Goal: Task Accomplishment & Management: Complete application form

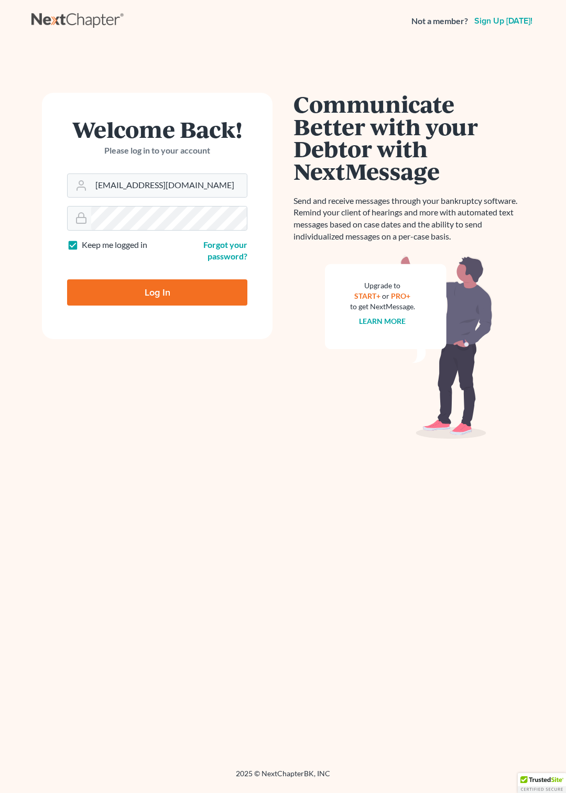
click at [129, 296] on input "Log In" at bounding box center [157, 292] width 180 height 26
type input "Thinking..."
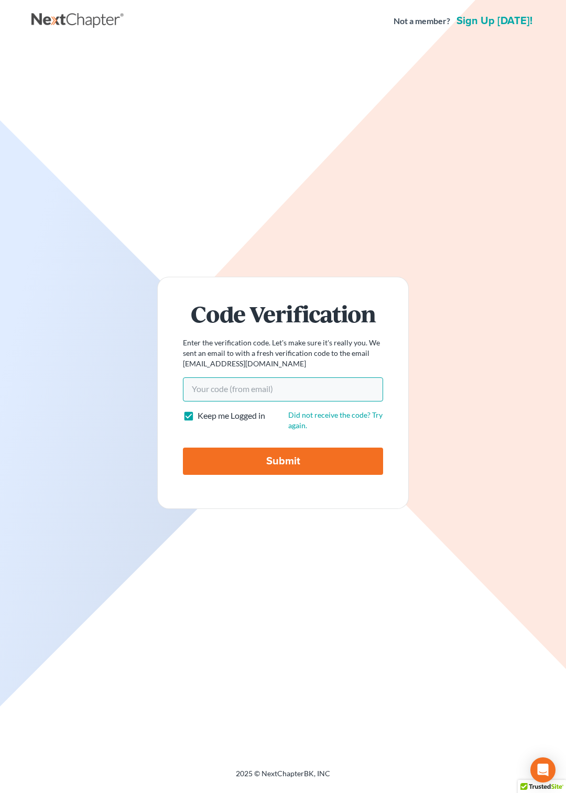
click at [213, 386] on input "Your code(from email)" at bounding box center [283, 390] width 200 height 24
paste input "def880"
type input "def880"
click at [248, 466] on input "Submit" at bounding box center [283, 461] width 200 height 27
type input "Thinking..."
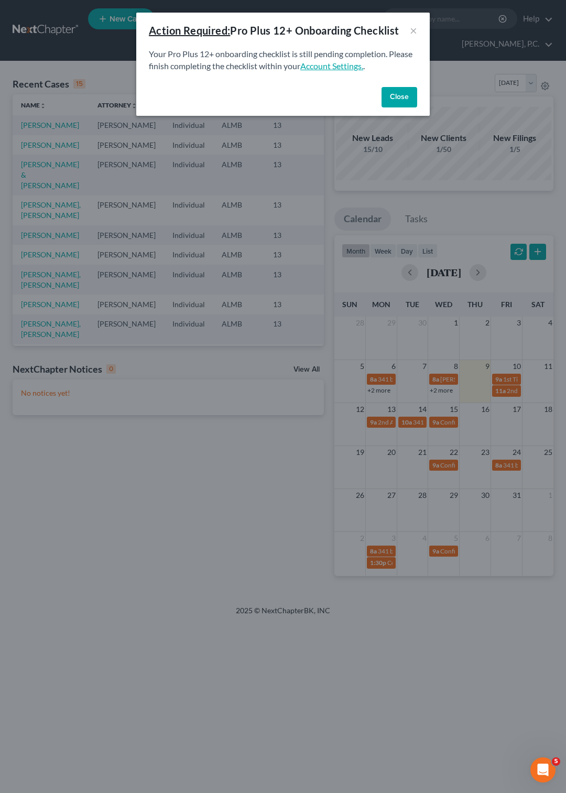
click at [327, 66] on link "Account Settings." at bounding box center [331, 66] width 63 height 10
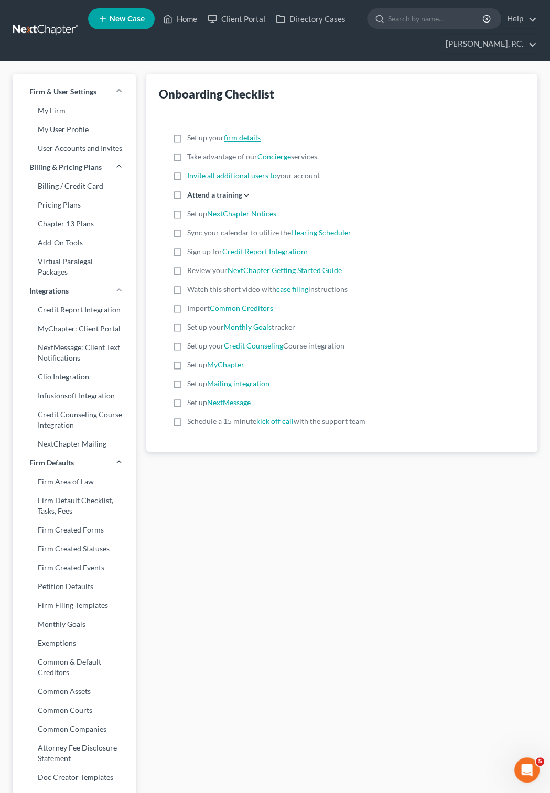
click at [232, 137] on link "firm details" at bounding box center [242, 137] width 37 height 9
click at [187, 139] on label "Set up your firm details" at bounding box center [223, 138] width 73 height 10
click at [191, 139] on input "Set up your firm details" at bounding box center [194, 136] width 7 height 7
checkbox input "true"
click at [62, 28] on link at bounding box center [46, 30] width 67 height 19
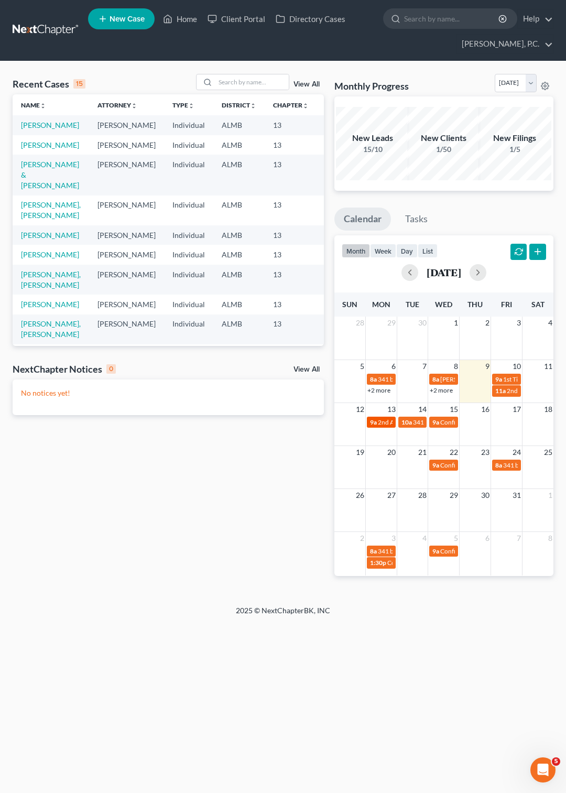
click at [377, 424] on div "9a 2nd Appt" at bounding box center [381, 422] width 23 height 8
select select "Days"
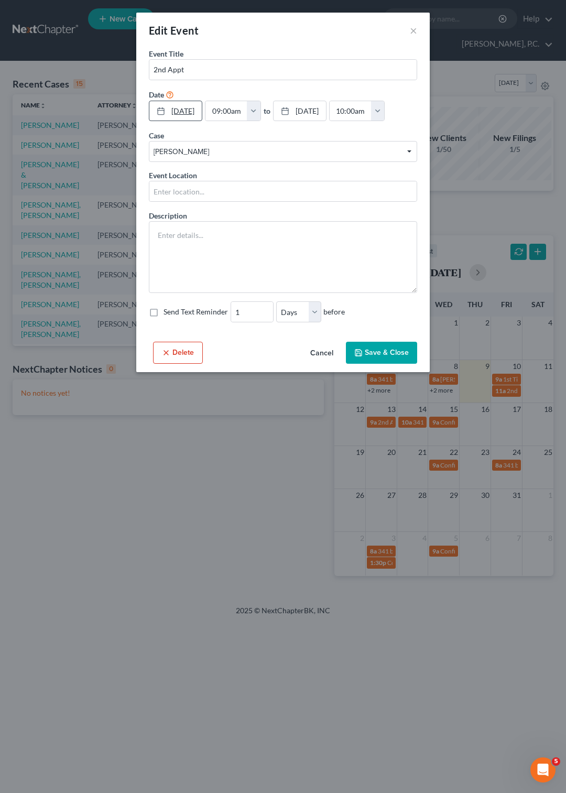
click at [163, 111] on line at bounding box center [161, 111] width 6 height 0
click at [261, 107] on button "button" at bounding box center [254, 111] width 14 height 20
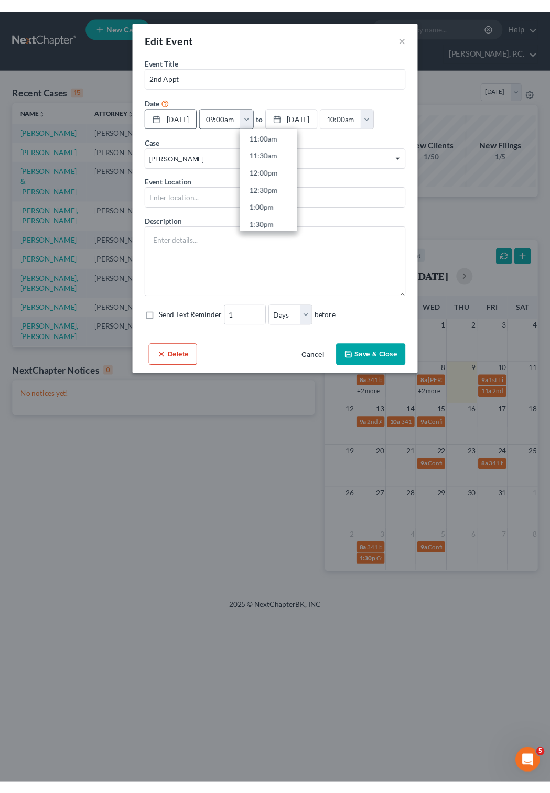
scroll to position [423, 0]
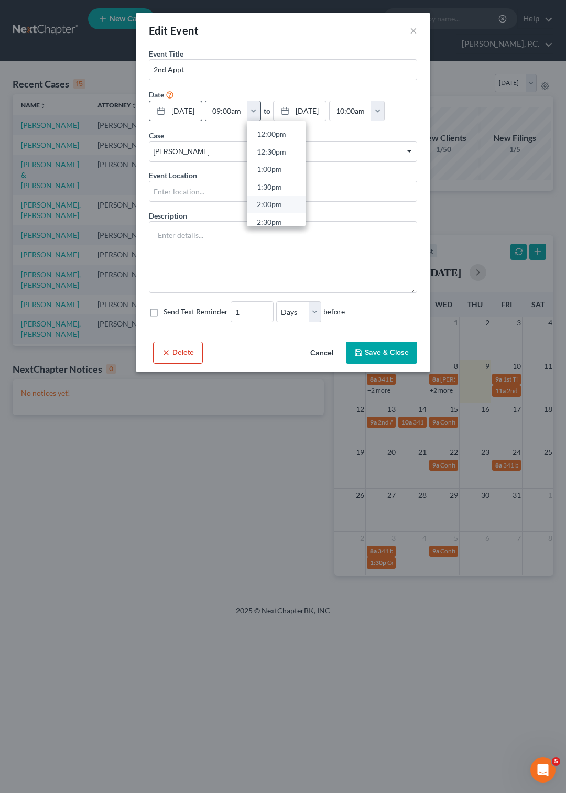
click at [281, 202] on link "2:00pm" at bounding box center [276, 205] width 59 height 18
type input "2:00pm"
type input "03:00pm"
click at [380, 364] on button "Save & Close" at bounding box center [381, 353] width 71 height 22
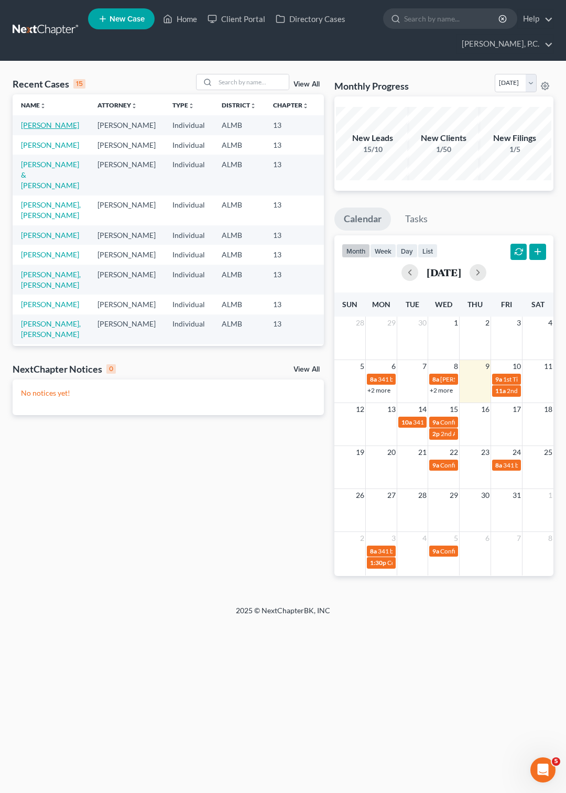
click at [34, 130] on link "[PERSON_NAME]" at bounding box center [50, 125] width 58 height 9
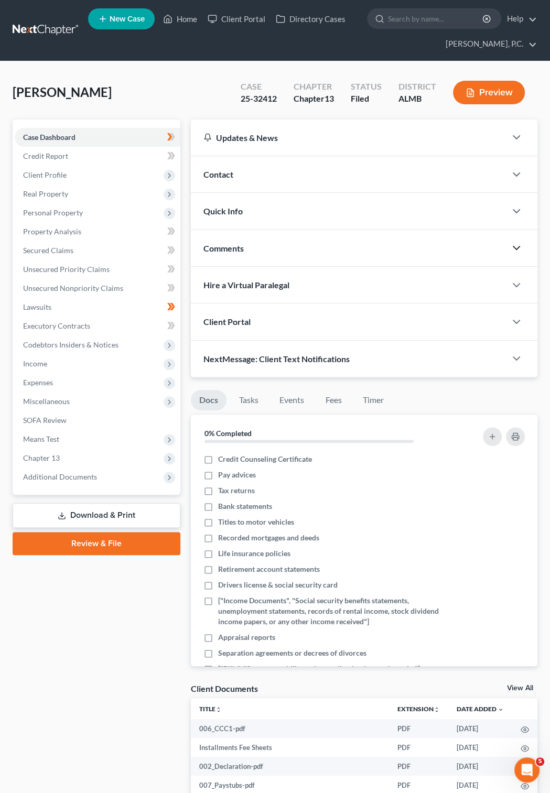
click at [516, 246] on icon "button" at bounding box center [516, 248] width 13 height 13
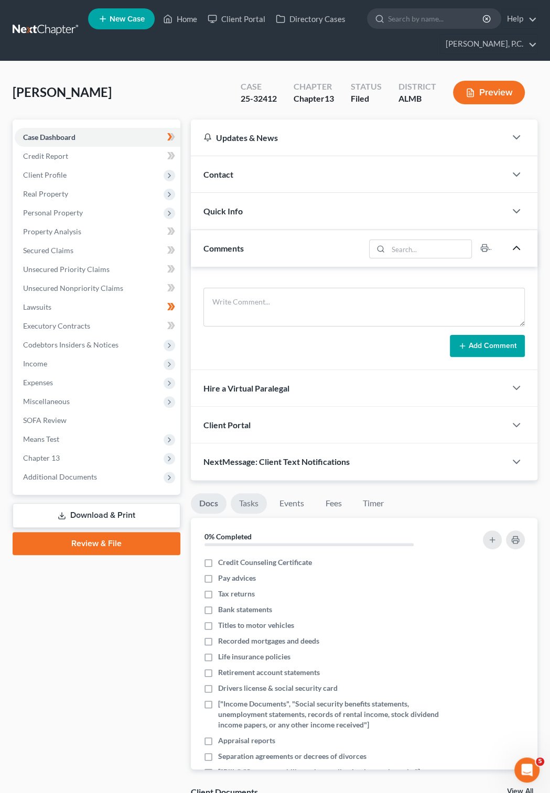
click at [253, 514] on link "Tasks" at bounding box center [249, 503] width 36 height 20
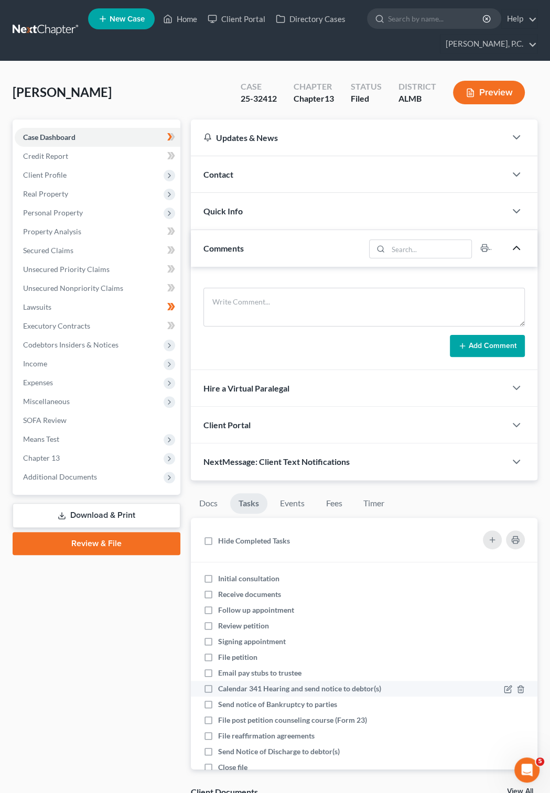
click at [218, 694] on label "Calendar 341 Hearing and send notice to debtor(s)" at bounding box center [303, 689] width 171 height 10
click at [222, 691] on input "Calendar 341 Hearing and send notice to debtor(s)" at bounding box center [225, 687] width 7 height 7
checkbox input "true"
click at [218, 663] on label "File petition" at bounding box center [242, 657] width 48 height 10
click at [222, 659] on input "File petition" at bounding box center [225, 655] width 7 height 7
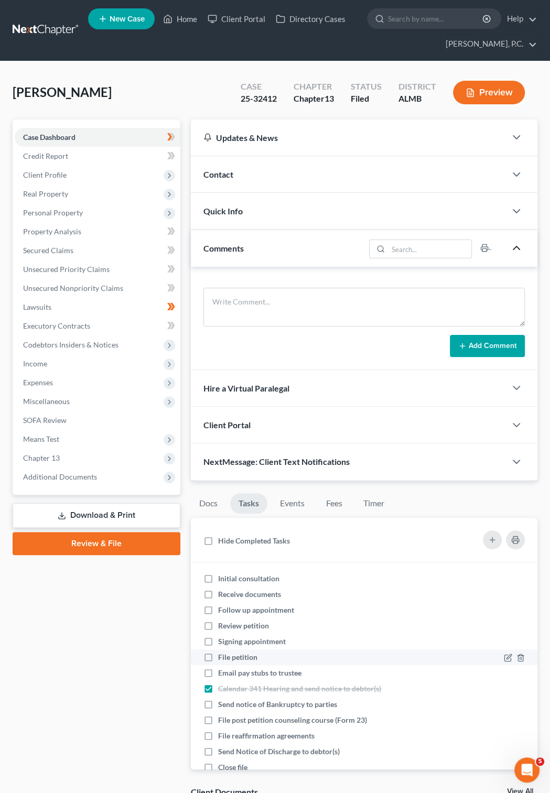
checkbox input "true"
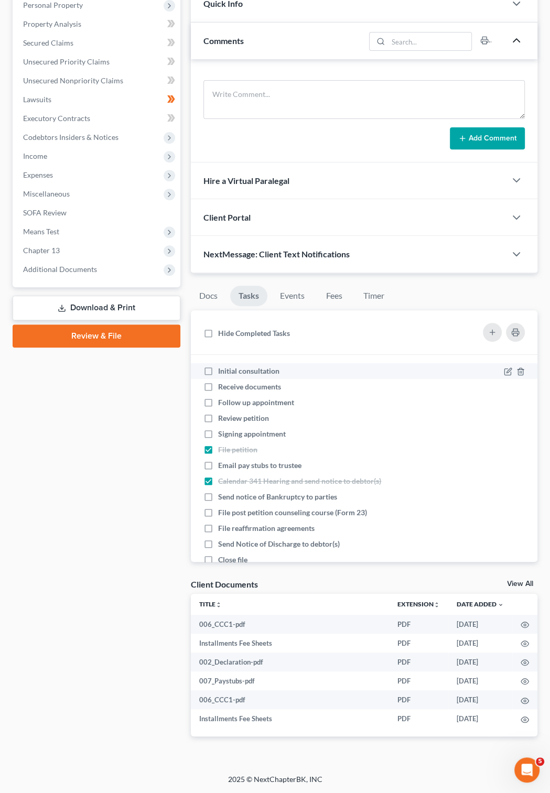
click at [218, 370] on label "Initial consultation" at bounding box center [253, 371] width 70 height 10
click at [222, 370] on input "Initial consultation" at bounding box center [225, 369] width 7 height 7
checkbox input "true"
click at [218, 383] on label "Receive documents" at bounding box center [253, 387] width 71 height 10
click at [222, 383] on input "Receive documents" at bounding box center [225, 385] width 7 height 7
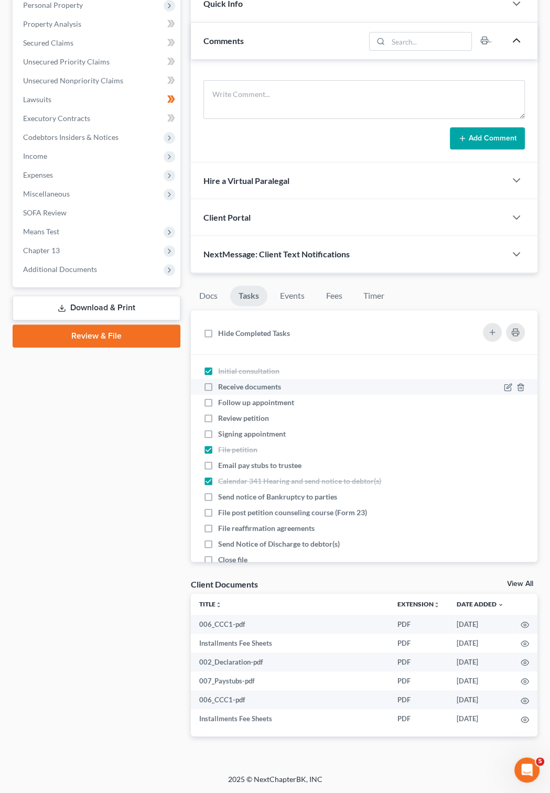
checkbox input "true"
click at [218, 401] on label "Follow up appointment" at bounding box center [260, 402] width 84 height 10
click at [222, 401] on input "Follow up appointment" at bounding box center [225, 400] width 7 height 7
checkbox input "true"
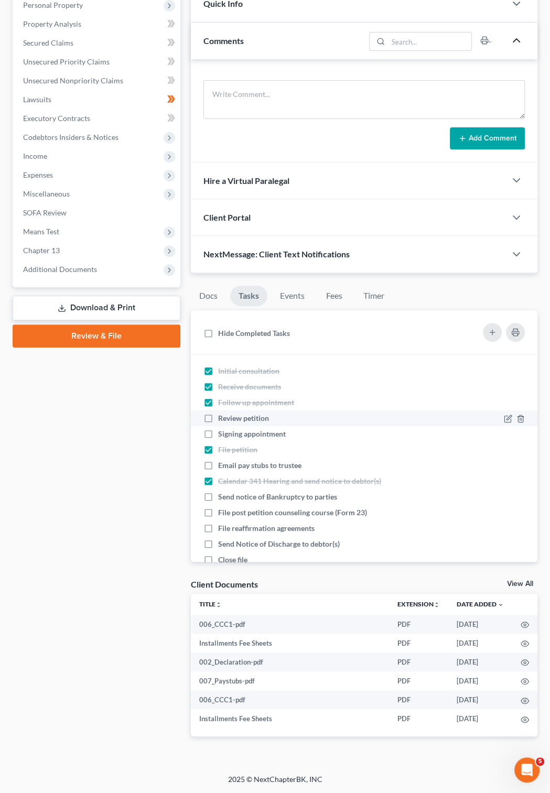
click at [218, 417] on label "Review petition" at bounding box center [247, 418] width 59 height 10
click at [222, 417] on input "Review petition" at bounding box center [225, 416] width 7 height 7
checkbox input "true"
click at [218, 438] on label "Signing appointment" at bounding box center [256, 434] width 76 height 10
click at [222, 436] on input "Signing appointment" at bounding box center [225, 432] width 7 height 7
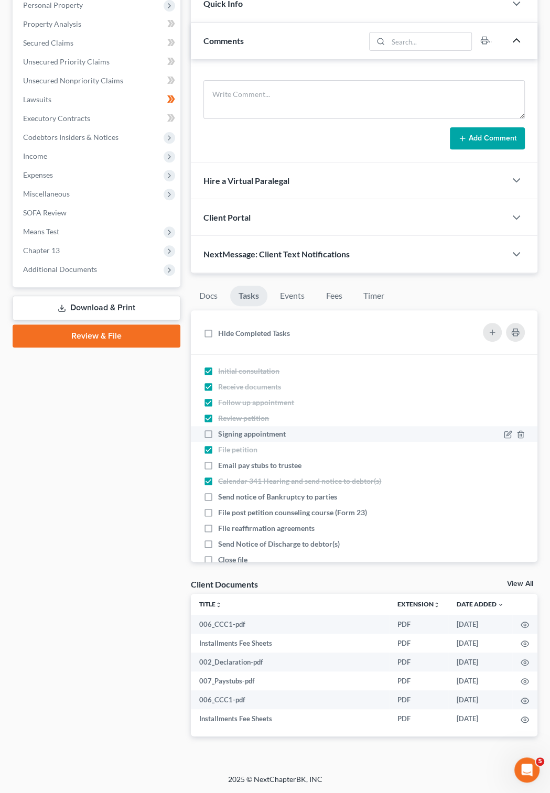
checkbox input "true"
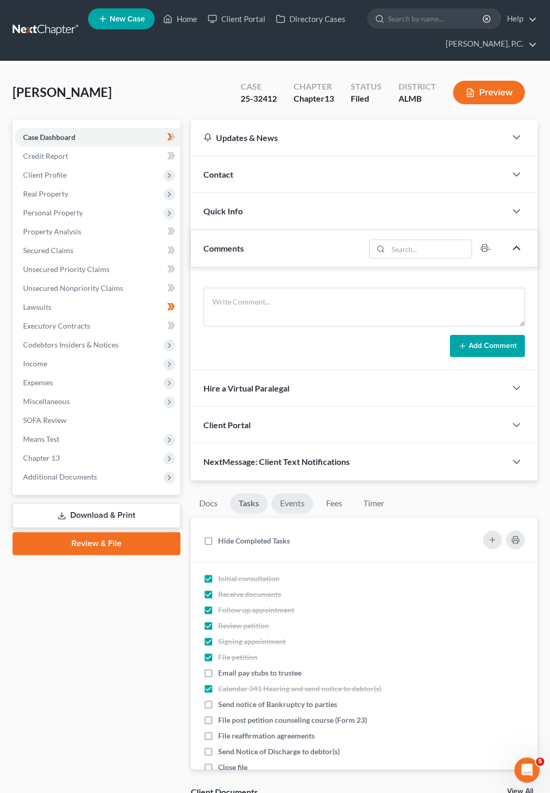
click at [298, 514] on link "Events" at bounding box center [292, 503] width 41 height 20
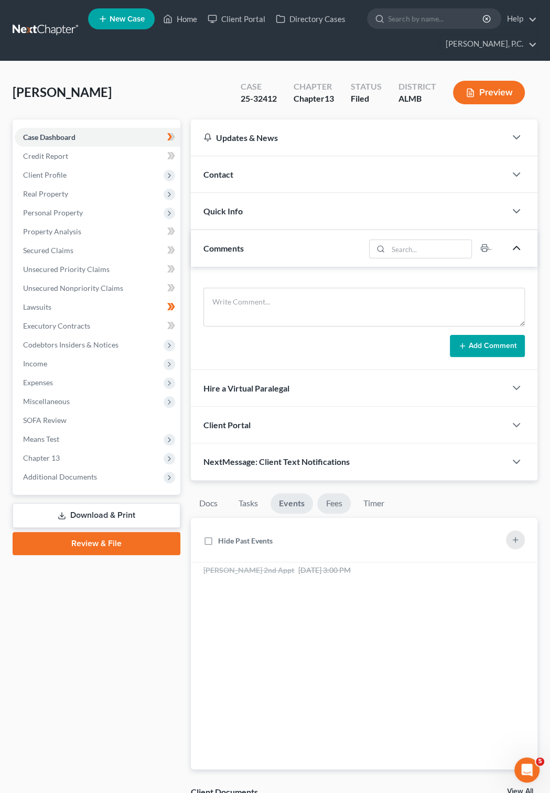
click at [331, 514] on link "Fees" at bounding box center [334, 503] width 34 height 20
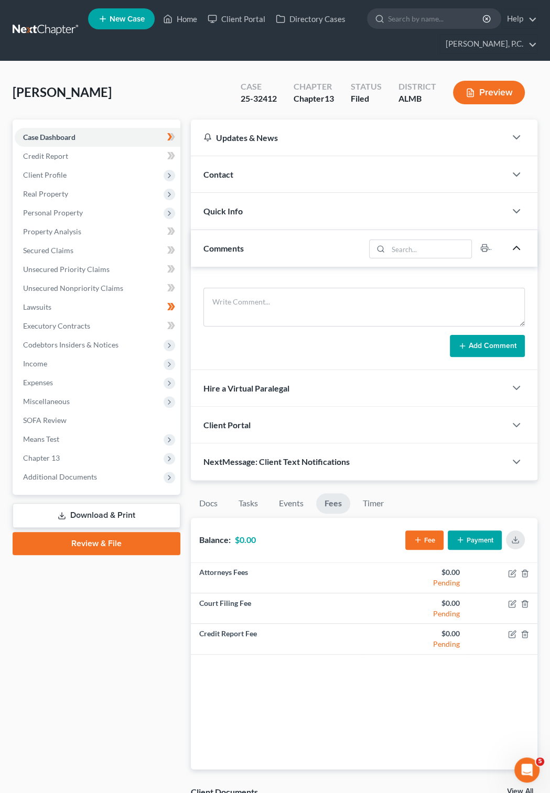
click at [419, 544] on icon "button" at bounding box center [418, 540] width 8 height 8
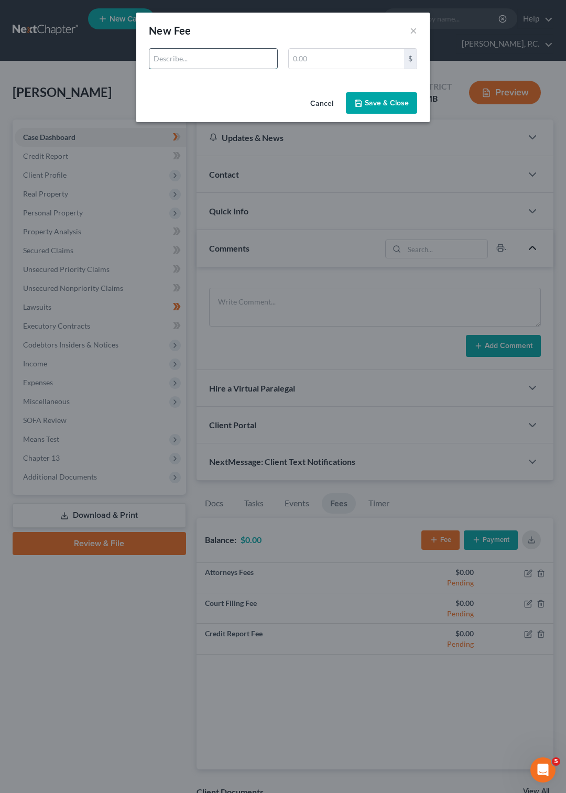
click at [242, 55] on input "text" at bounding box center [213, 59] width 128 height 20
type input "Base Fee"
type input "4,800"
click at [388, 100] on button "Save & Close" at bounding box center [381, 103] width 71 height 22
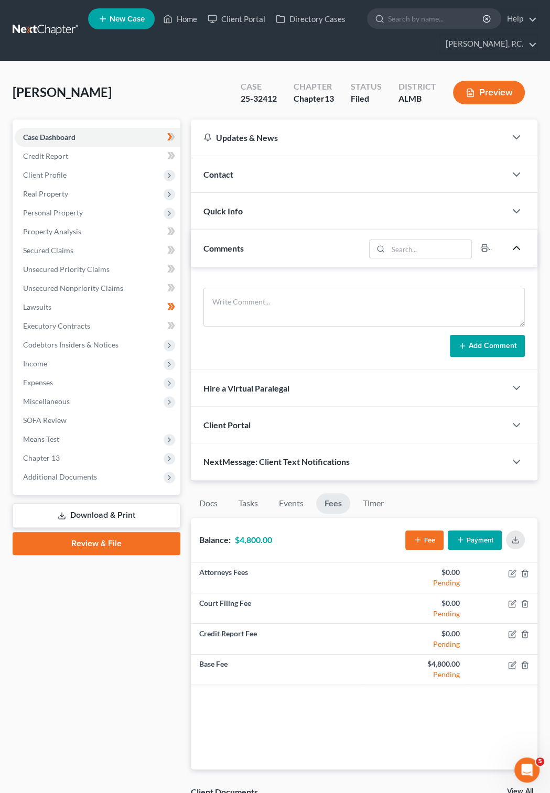
click at [476, 550] on button "Payment" at bounding box center [475, 540] width 54 height 19
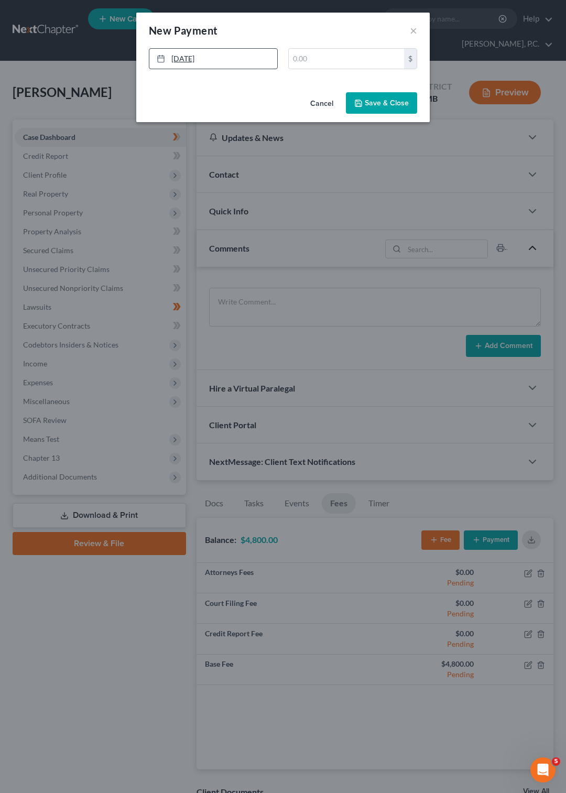
click at [159, 59] on icon at bounding box center [161, 59] width 8 height 8
click at [326, 64] on input "text" at bounding box center [346, 59] width 115 height 20
type input "90.00"
click at [374, 107] on button "Save & Close" at bounding box center [381, 103] width 71 height 22
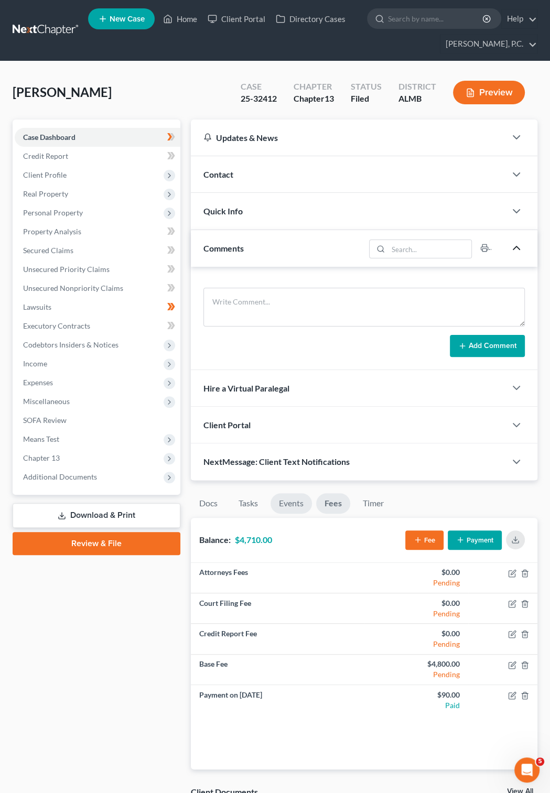
click at [295, 514] on link "Events" at bounding box center [291, 503] width 41 height 20
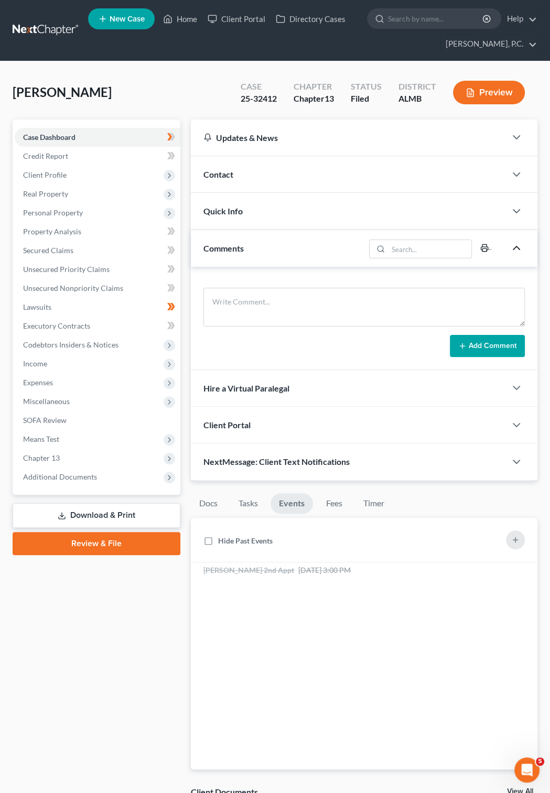
click at [484, 249] on rect "button" at bounding box center [484, 250] width 4 height 3
click at [70, 269] on span "Unsecured Priority Claims" at bounding box center [66, 269] width 87 height 9
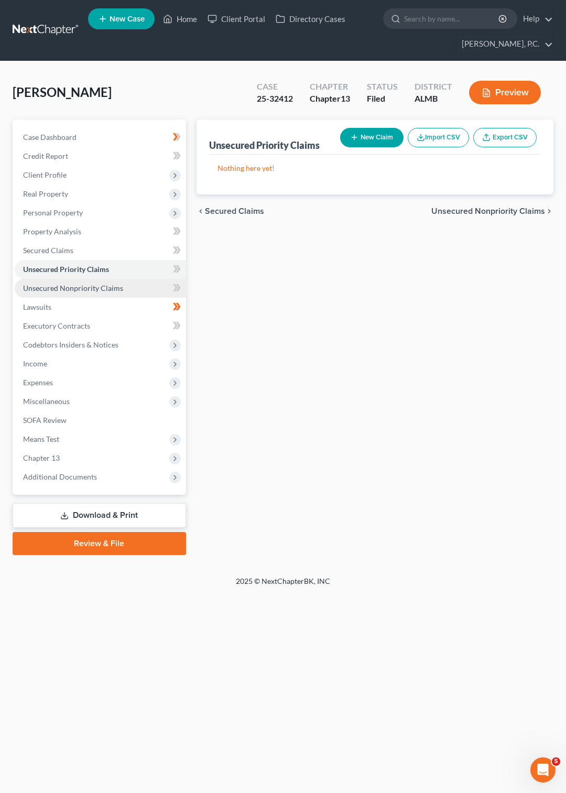
click at [73, 285] on span "Unsecured Nonpriority Claims" at bounding box center [73, 288] width 100 height 9
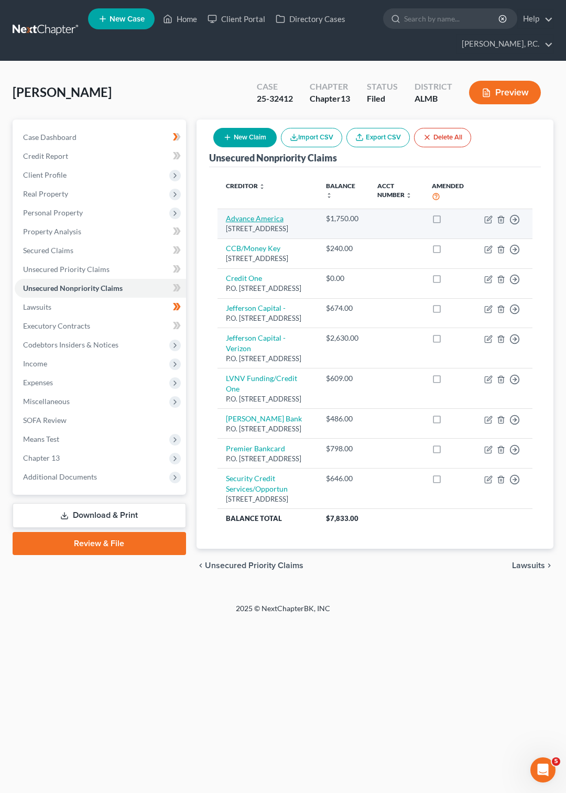
click at [260, 223] on link "Advance America" at bounding box center [255, 218] width 58 height 9
select select "0"
select select "10"
select select "0"
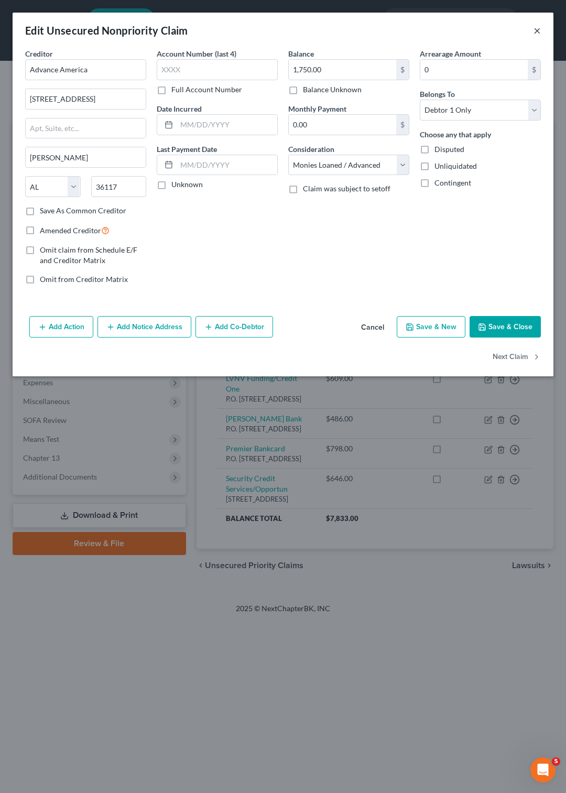
click at [537, 30] on button "×" at bounding box center [537, 30] width 7 height 13
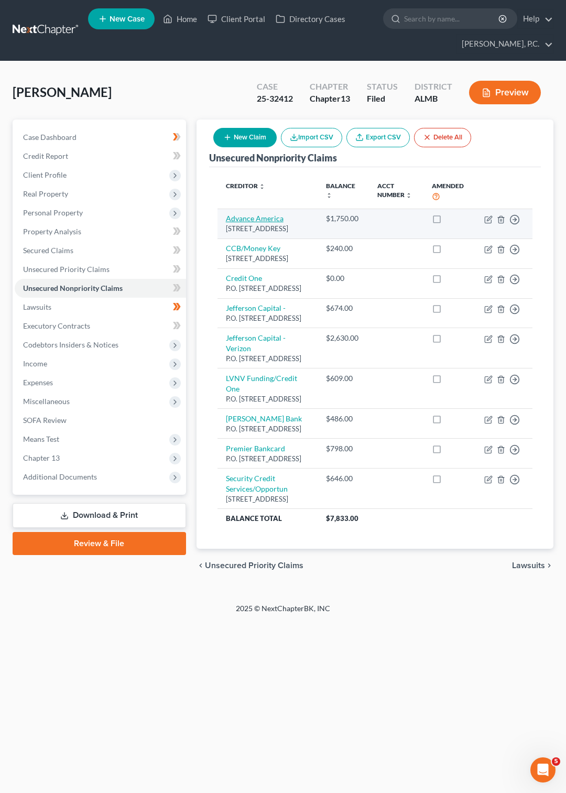
click at [252, 221] on link "Advance America" at bounding box center [255, 218] width 58 height 9
select select "0"
select select "10"
select select "0"
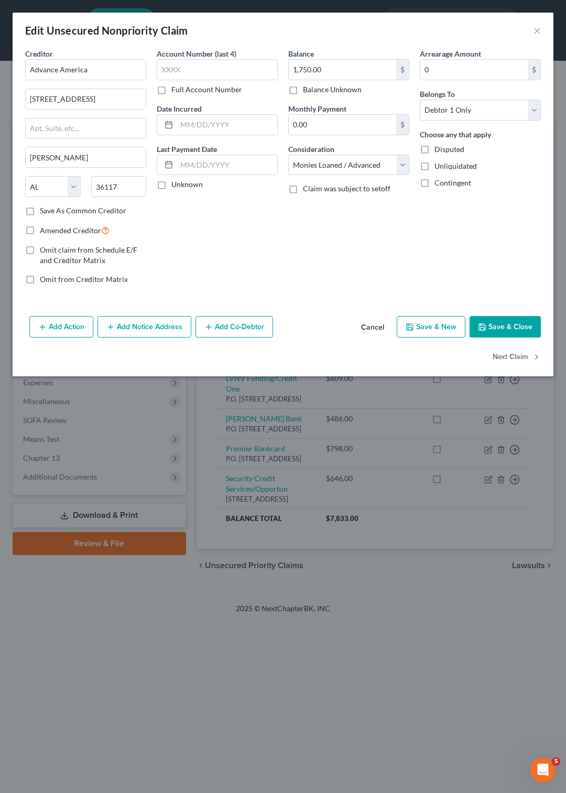
click at [154, 328] on button "Add Notice Address" at bounding box center [145, 327] width 94 height 22
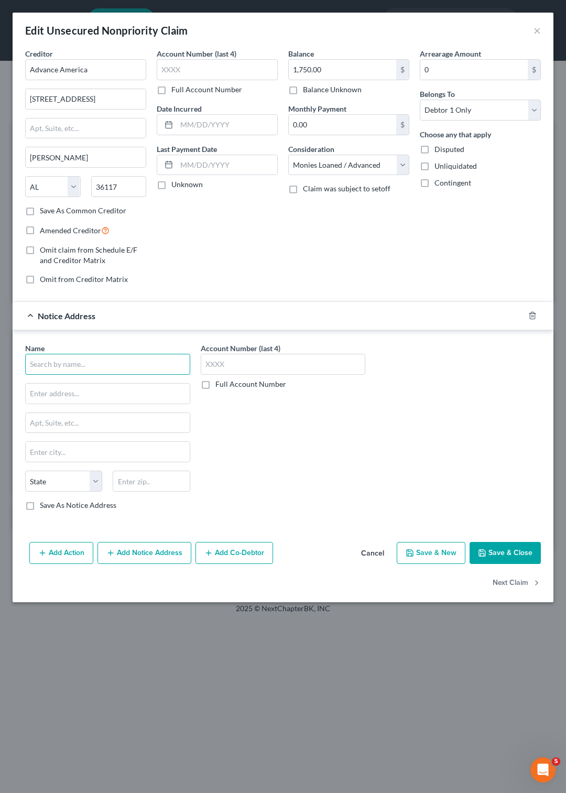
click at [130, 359] on input "text" at bounding box center [107, 364] width 165 height 21
type input "Advance America"
click at [82, 396] on input "c/o" at bounding box center [108, 394] width 164 height 20
type input "c/o Purpose Financial, Inc."
type input "P.O. Box 3058"
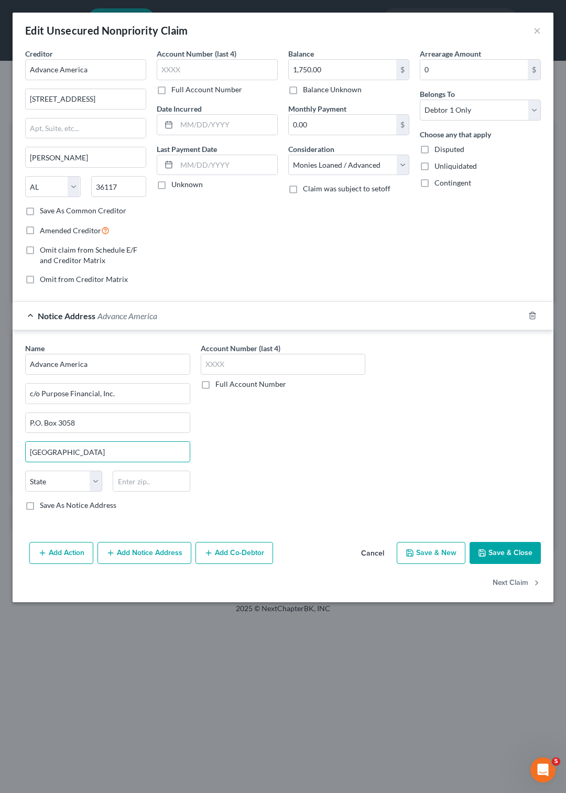
type input "Spartanburg"
select select "42"
type input "29304"
click at [120, 365] on input "Advance America" at bounding box center [107, 364] width 165 height 21
type input "Advance America - @"
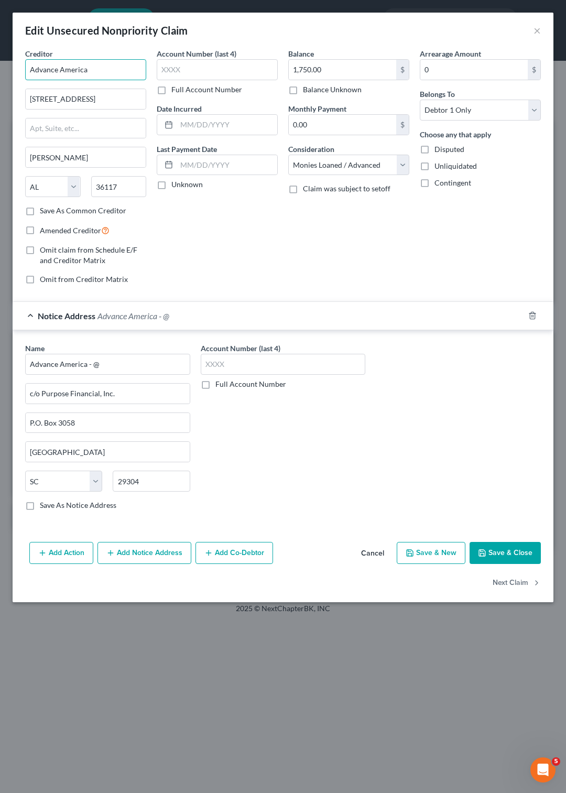
click at [92, 65] on input "Advance America" at bounding box center [85, 69] width 121 height 21
type input "Advance America - x"
click at [40, 506] on label "Save As Notice Address" at bounding box center [78, 505] width 77 height 10
click at [44, 506] on input "Save As Notice Address" at bounding box center [47, 503] width 7 height 7
click at [494, 555] on button "Save & Close" at bounding box center [505, 553] width 71 height 22
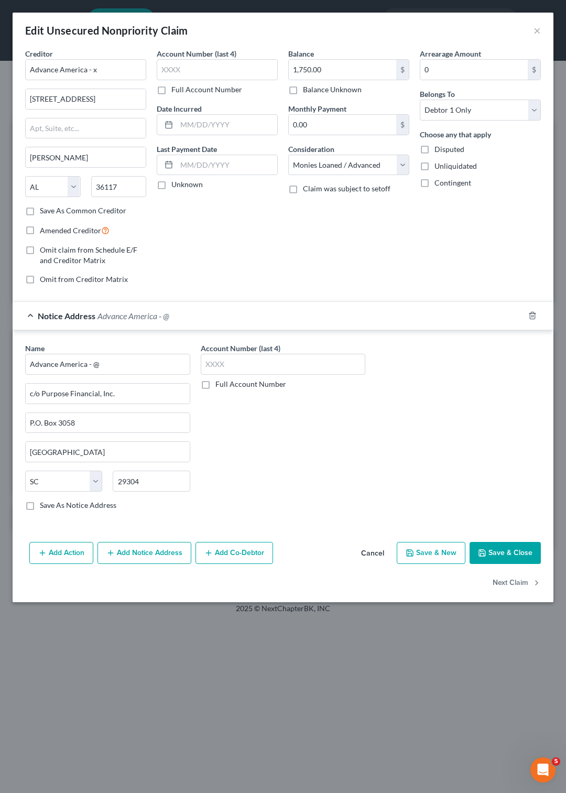
checkbox input "false"
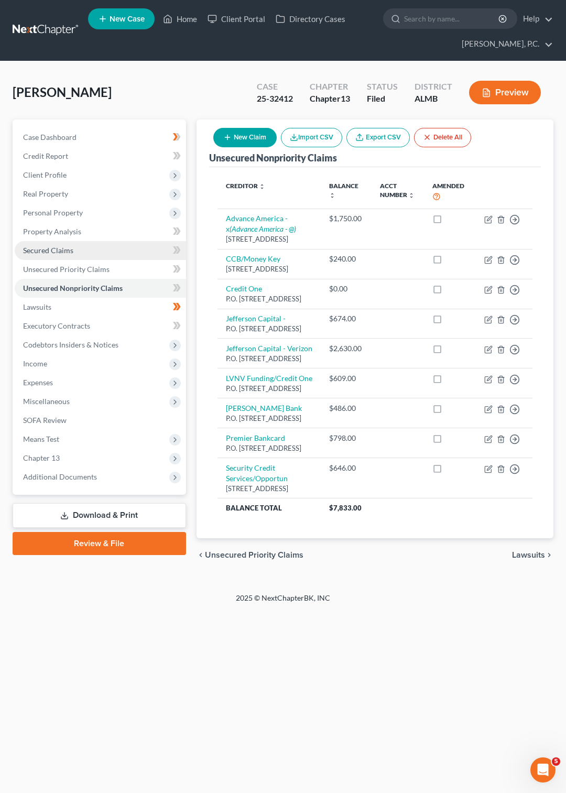
click at [72, 251] on span "Secured Claims" at bounding box center [48, 250] width 50 height 9
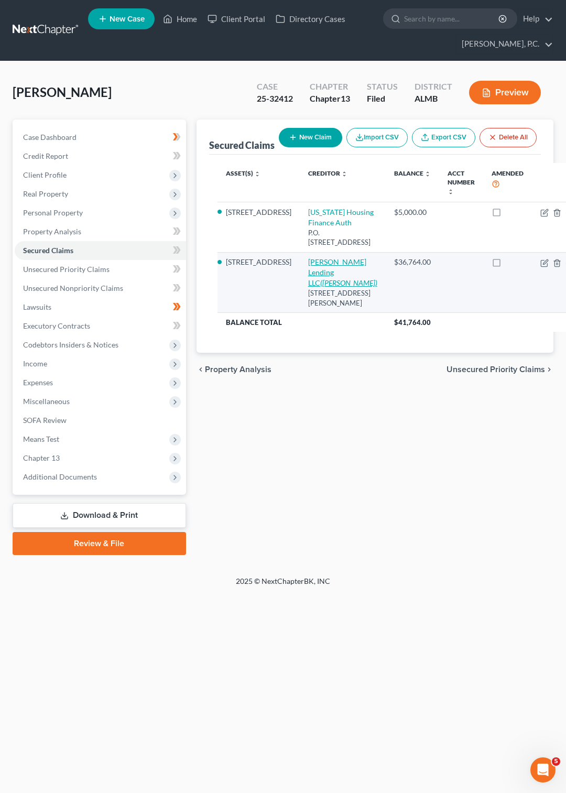
click at [308, 287] on link "J.L. Lane Lending LLC (Charles W Edmondson)" at bounding box center [342, 272] width 69 height 30
select select "0"
select select "2"
select select "0"
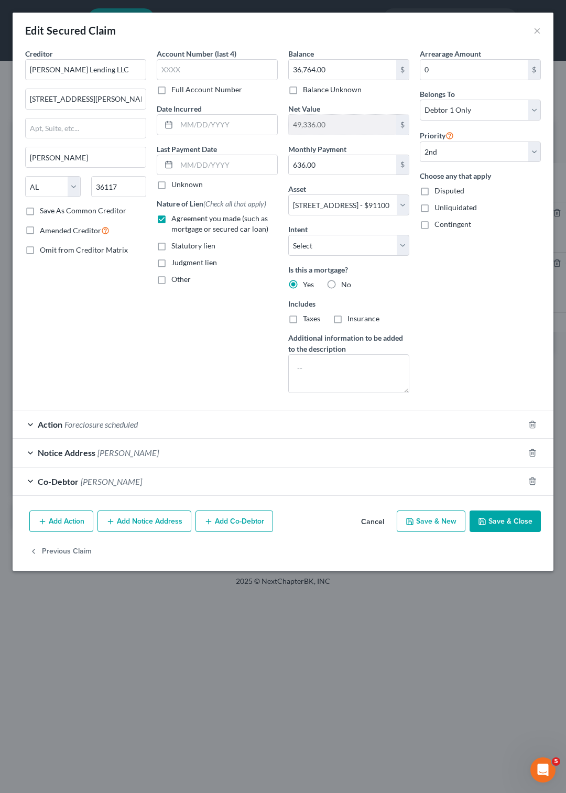
click at [155, 533] on button "Add Notice Address" at bounding box center [145, 522] width 94 height 22
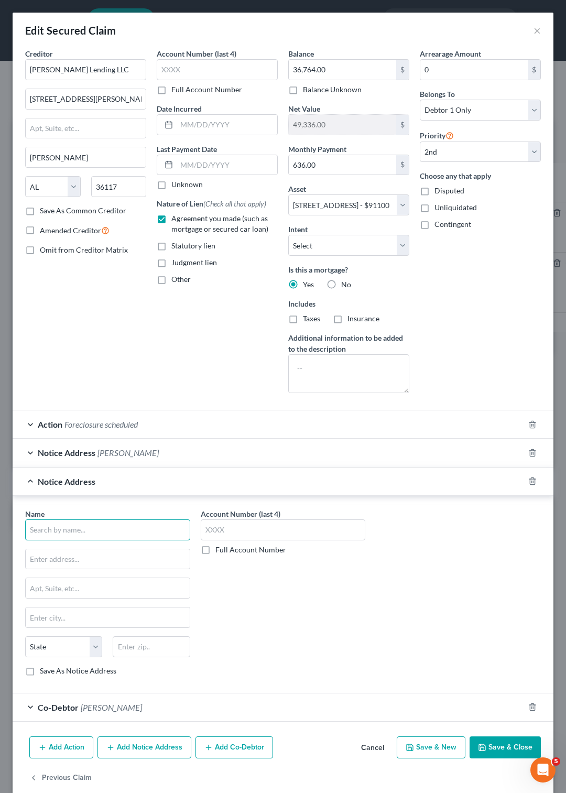
click at [139, 541] on input "text" at bounding box center [107, 530] width 165 height 21
click at [534, 31] on button "×" at bounding box center [537, 30] width 7 height 13
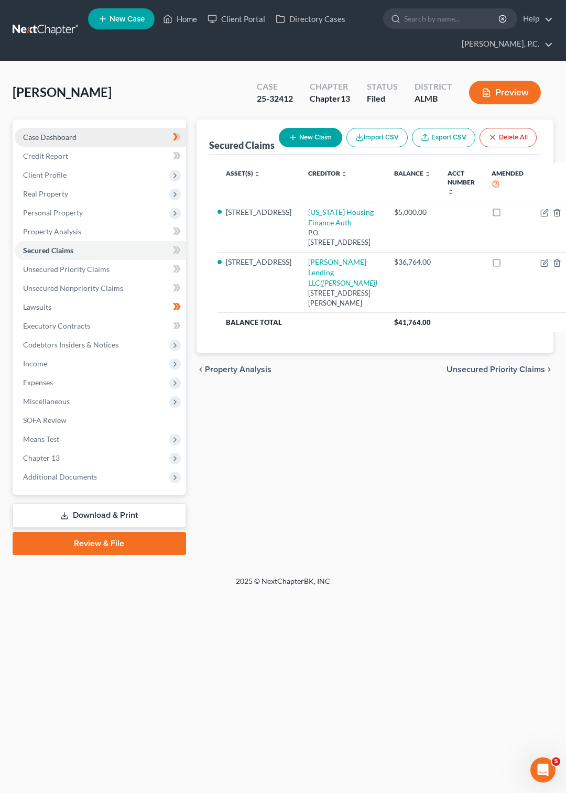
click at [73, 133] on span "Case Dashboard" at bounding box center [49, 137] width 53 height 9
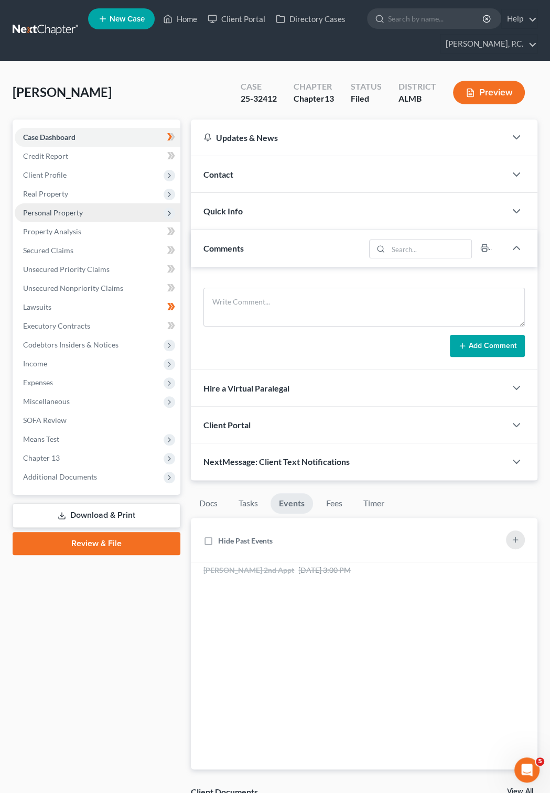
scroll to position [1, 0]
click at [261, 306] on textarea at bounding box center [363, 307] width 321 height 39
paste textarea "Document Number: 10 Docket Text: Notice of Appearance and Request for Notice fi…"
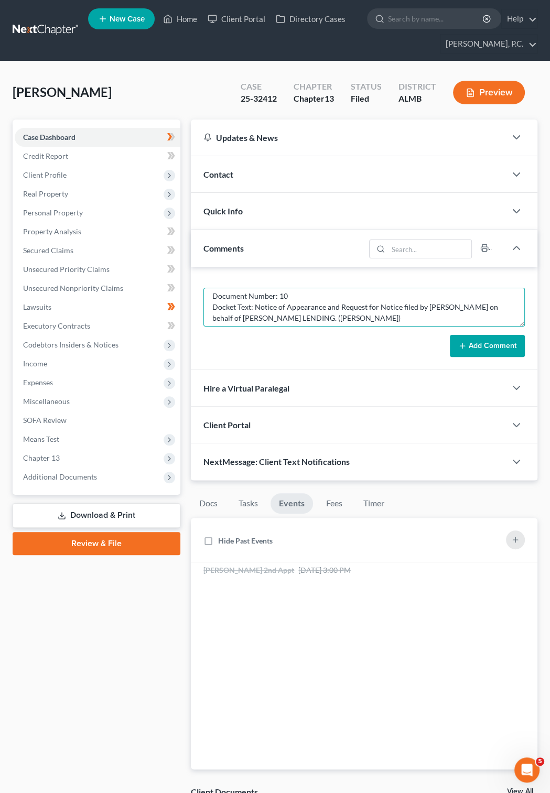
scroll to position [0, 0]
type textarea "Document Number: 10 Docket Text: Notice of Appearance and Request for Notice fi…"
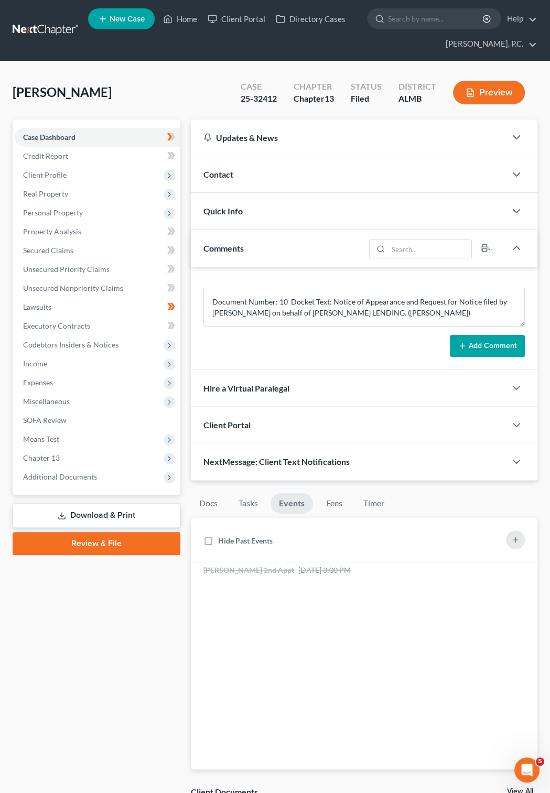
click at [469, 357] on button "Add Comment" at bounding box center [487, 346] width 75 height 22
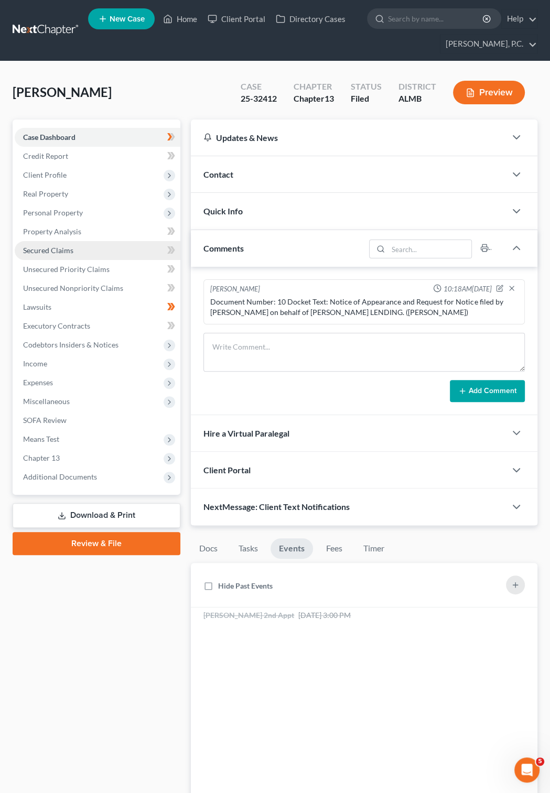
click at [49, 255] on link "Secured Claims" at bounding box center [98, 250] width 166 height 19
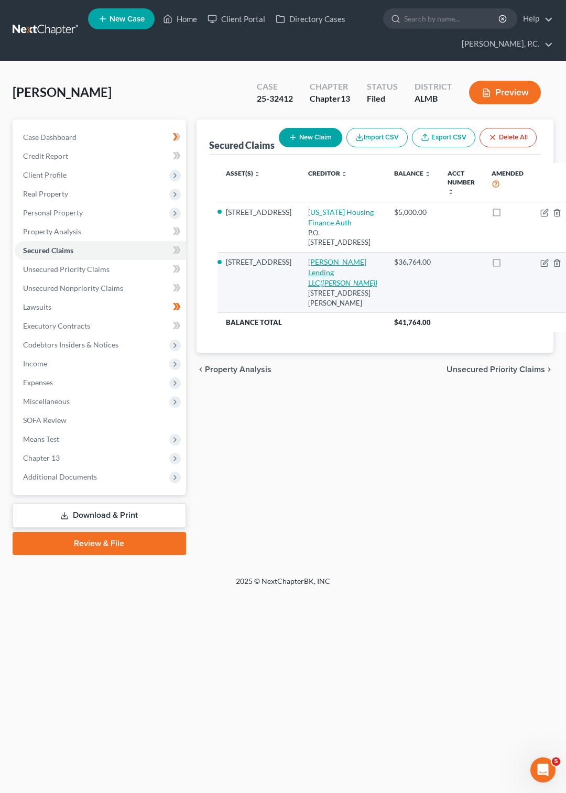
click at [320, 287] on icon "(Charles W Edmondson)" at bounding box center [348, 282] width 57 height 9
select select "0"
select select "2"
select select "0"
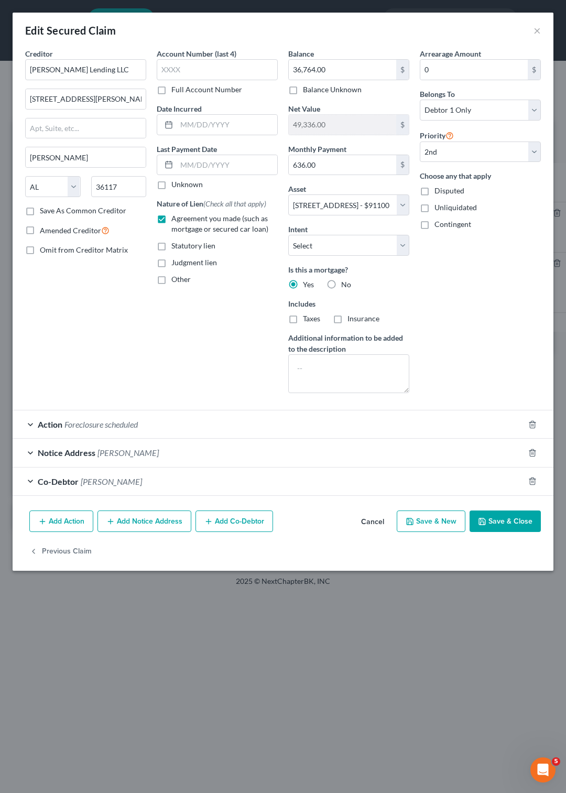
click at [138, 533] on button "Add Notice Address" at bounding box center [145, 522] width 94 height 22
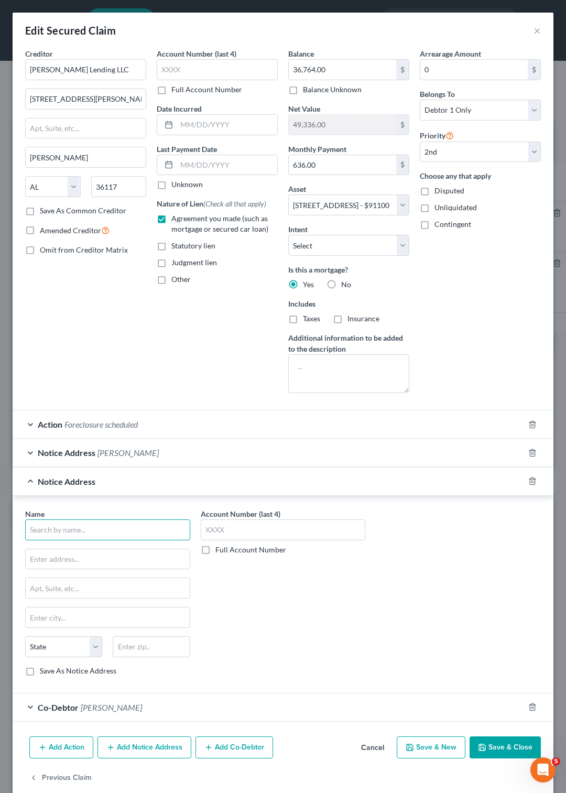
click at [136, 541] on input "text" at bounding box center [107, 530] width 165 height 21
type input "CHambless Math & Carr"
type input "for"
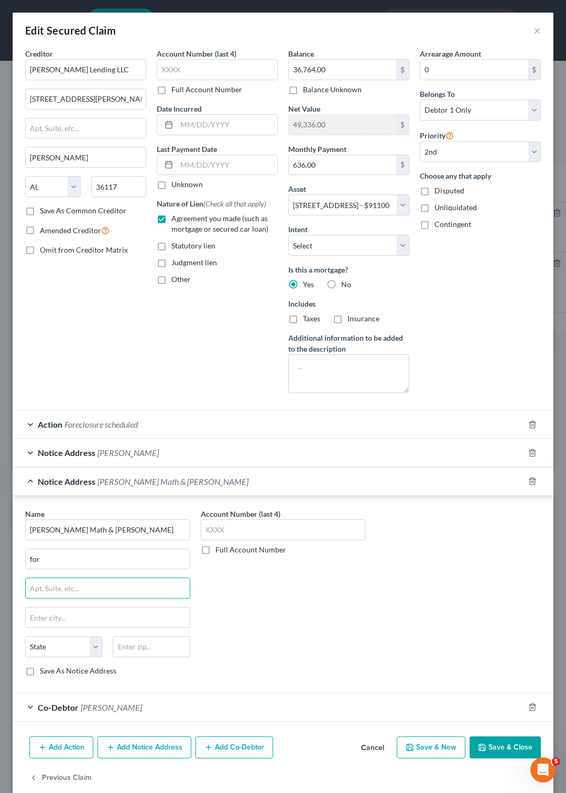
paste input "P.O. Box 230759"
type input "P.O. Box 230759"
click at [54, 628] on input "text" at bounding box center [108, 618] width 164 height 20
type input "[PERSON_NAME]"
select select "0"
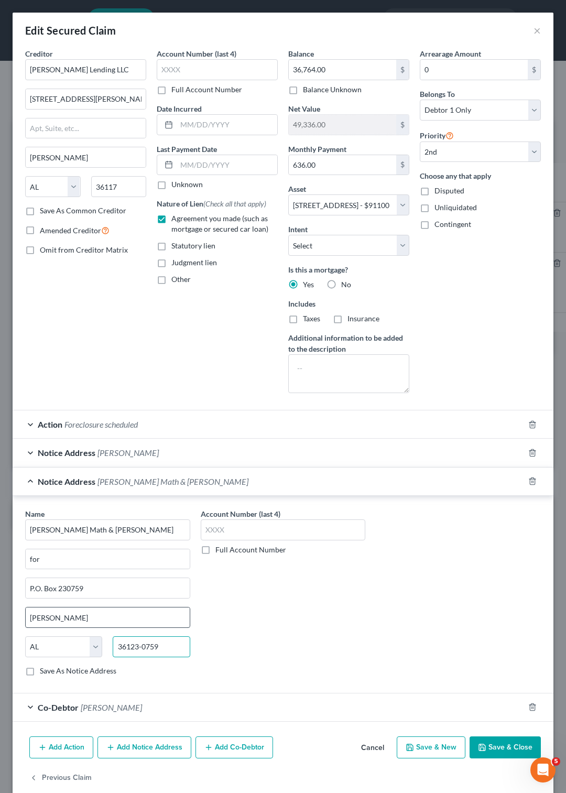
type input "36123-0759"
click at [40, 676] on label "Save As Notice Address" at bounding box center [78, 671] width 77 height 10
click at [44, 673] on input "Save As Notice Address" at bounding box center [47, 669] width 7 height 7
checkbox input "true"
click at [482, 759] on button "Save & Close" at bounding box center [505, 748] width 71 height 22
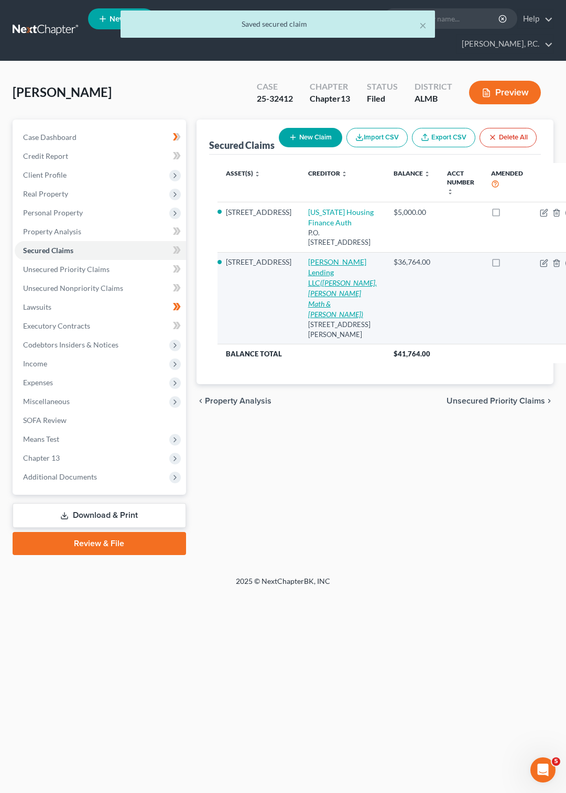
click at [308, 319] on icon "(Charles W Edmondson, CHambless Math & Carr)" at bounding box center [342, 298] width 69 height 40
select select "0"
select select "2"
select select "0"
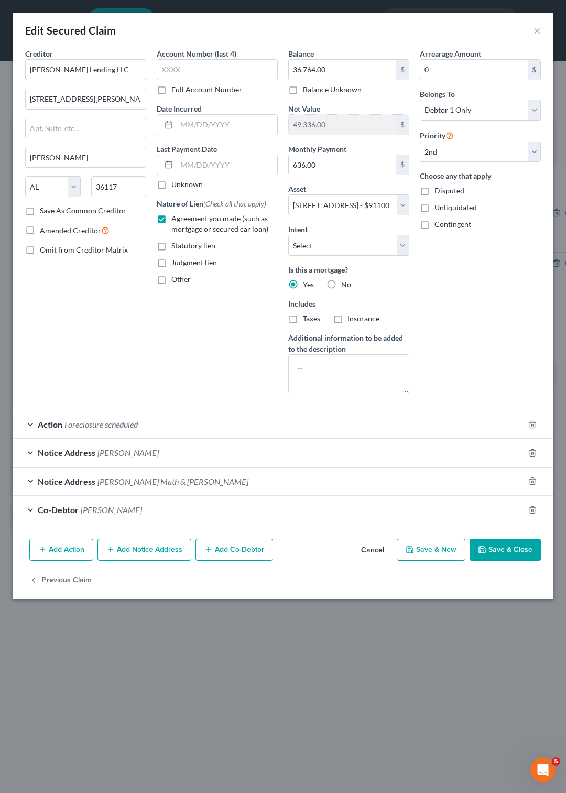
click at [46, 458] on span "Notice Address" at bounding box center [67, 453] width 58 height 10
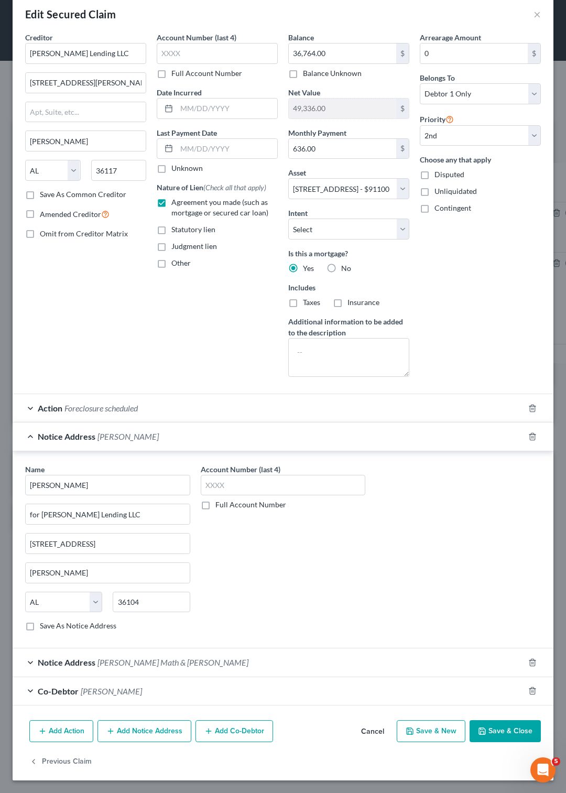
scroll to position [36, 0]
click at [29, 663] on div "Notice Address CHambless Math & Carr" at bounding box center [269, 663] width 512 height 28
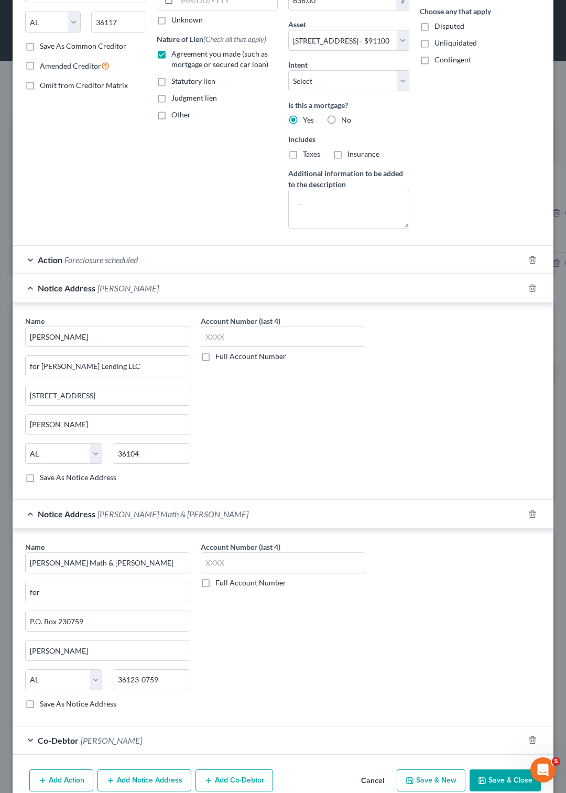
scroll to position [235, 0]
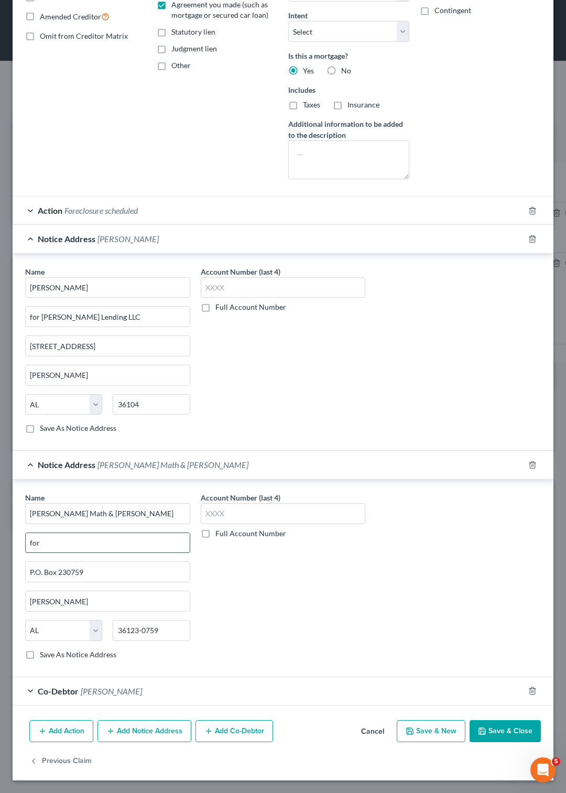
click at [117, 540] on input "for" at bounding box center [108, 543] width 164 height 20
type input "for J.L. Lane Lending"
click at [485, 726] on button "Save & Close" at bounding box center [505, 731] width 71 height 22
select select
select select "1"
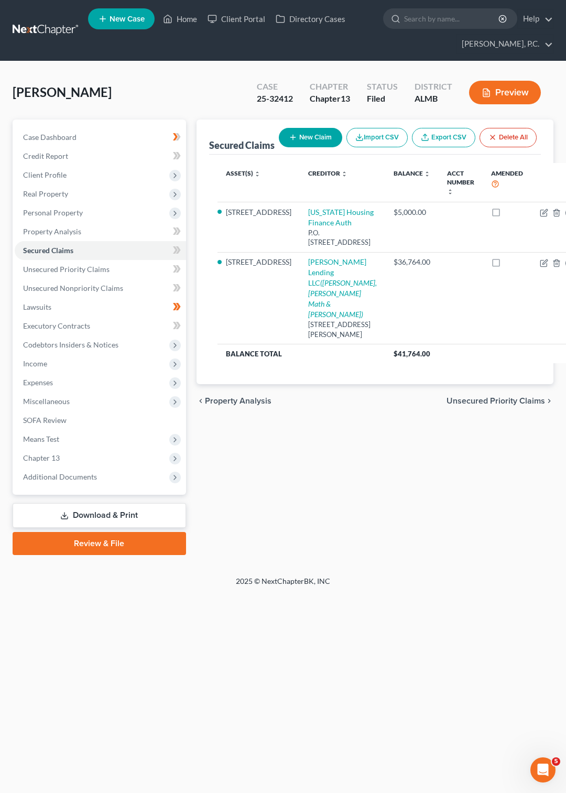
click at [47, 30] on link at bounding box center [46, 30] width 67 height 19
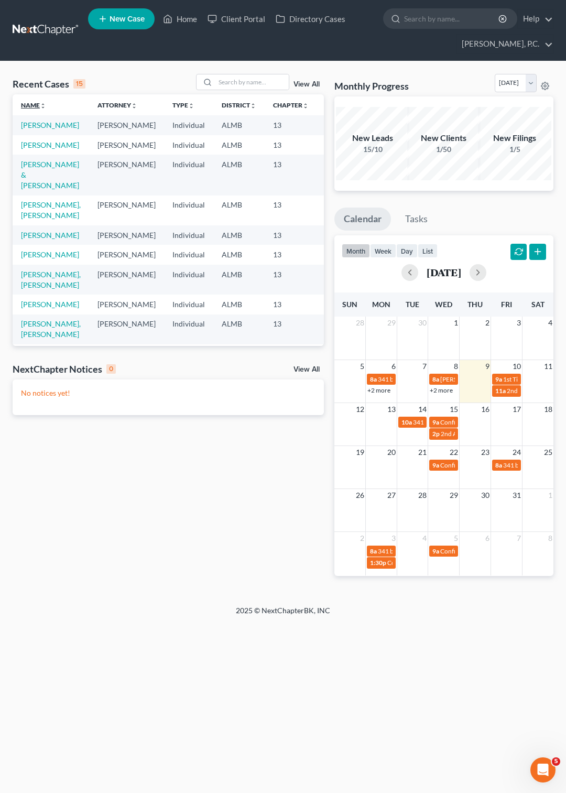
click at [31, 106] on link "Name unfold_more expand_more expand_less" at bounding box center [33, 105] width 25 height 8
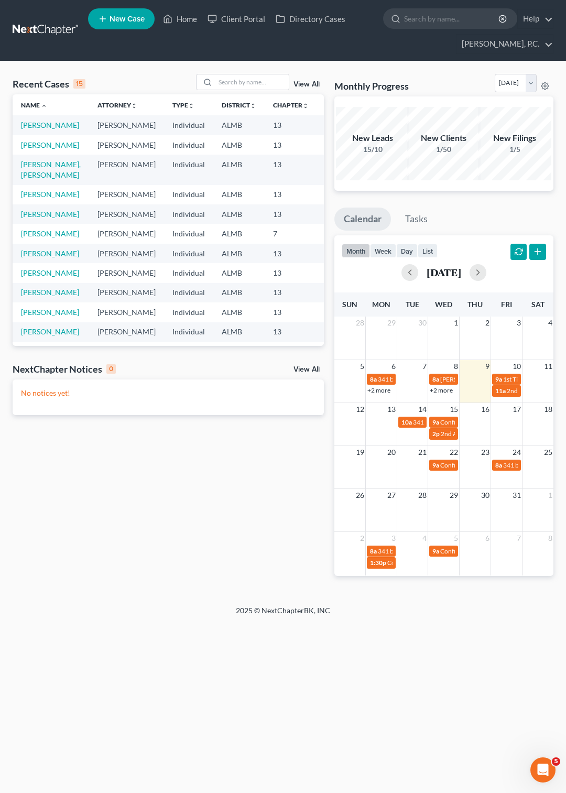
click at [126, 18] on span "New Case" at bounding box center [127, 19] width 35 height 8
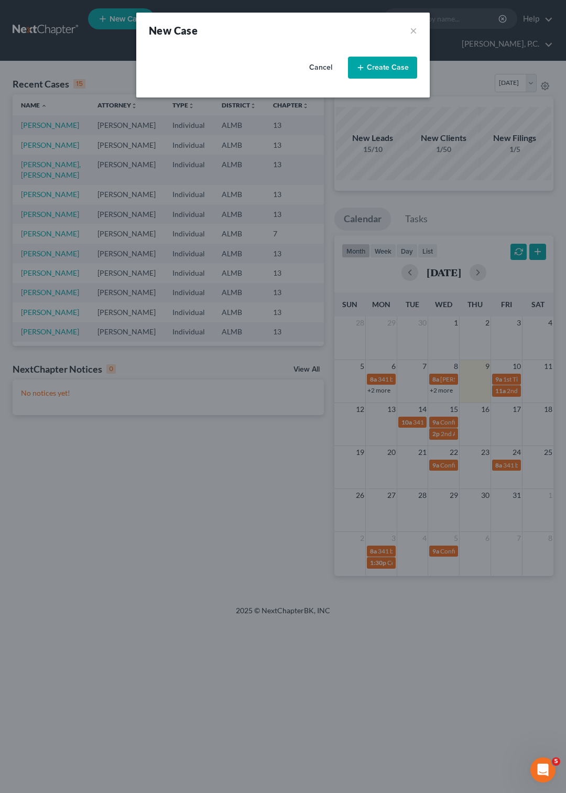
select select "0"
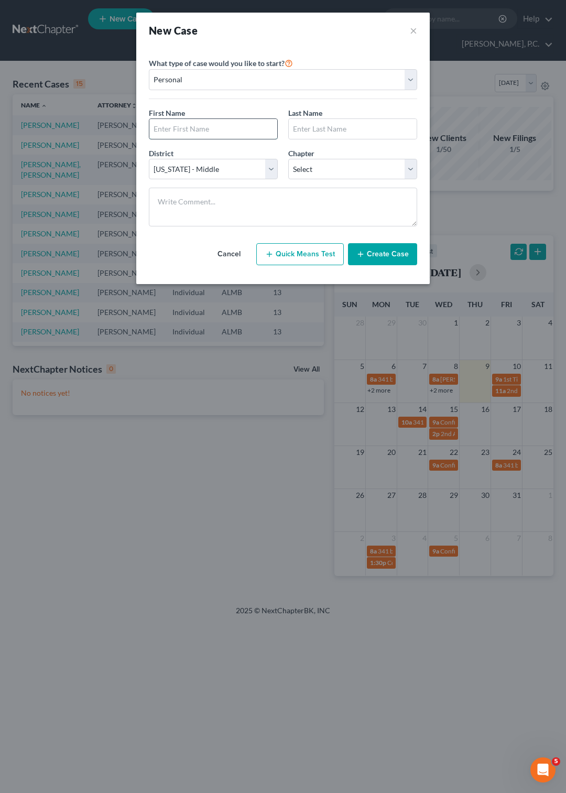
click at [180, 127] on input "text" at bounding box center [213, 129] width 128 height 20
type input "[PERSON_NAME]"
click at [288, 159] on select "Select 7 11 12 13" at bounding box center [352, 169] width 129 height 21
select select "3"
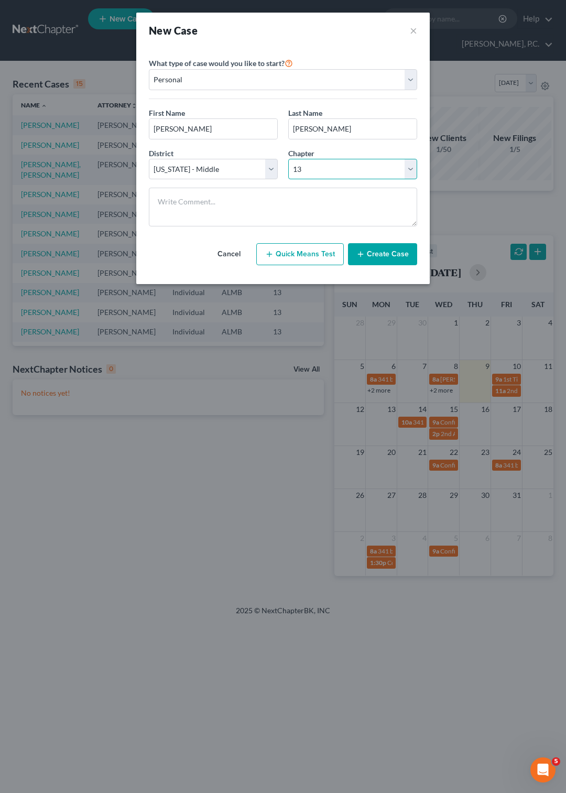
click option "13" at bounding box center [0, 0] width 0 height 0
click at [369, 265] on button "Create Case" at bounding box center [382, 254] width 69 height 22
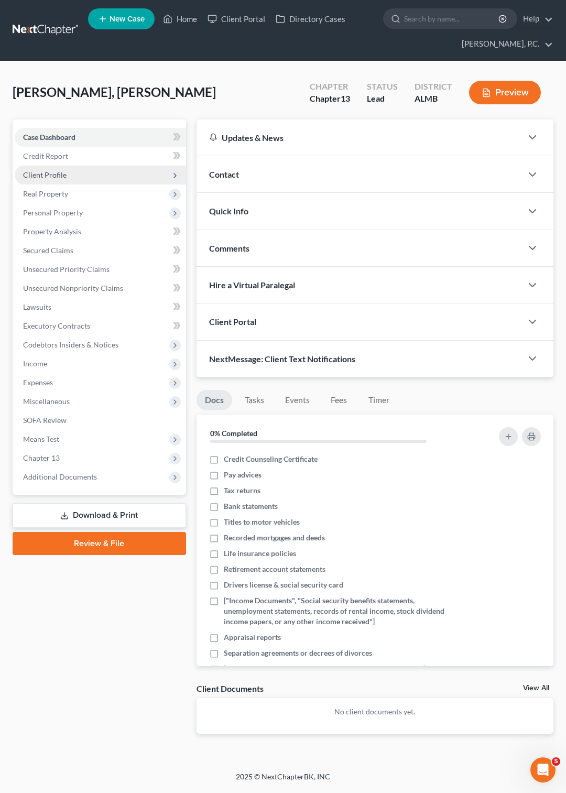
click at [53, 177] on span "Client Profile" at bounding box center [45, 174] width 44 height 9
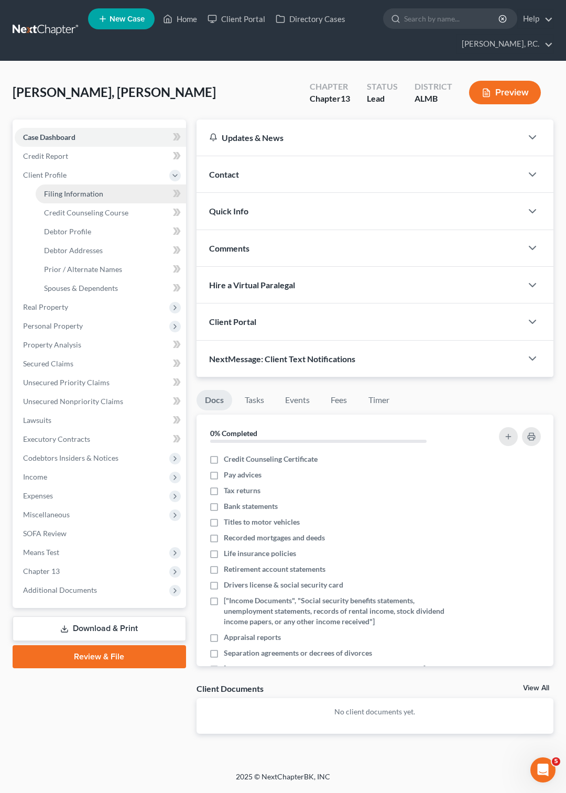
click at [82, 189] on span "Filing Information" at bounding box center [73, 193] width 59 height 9
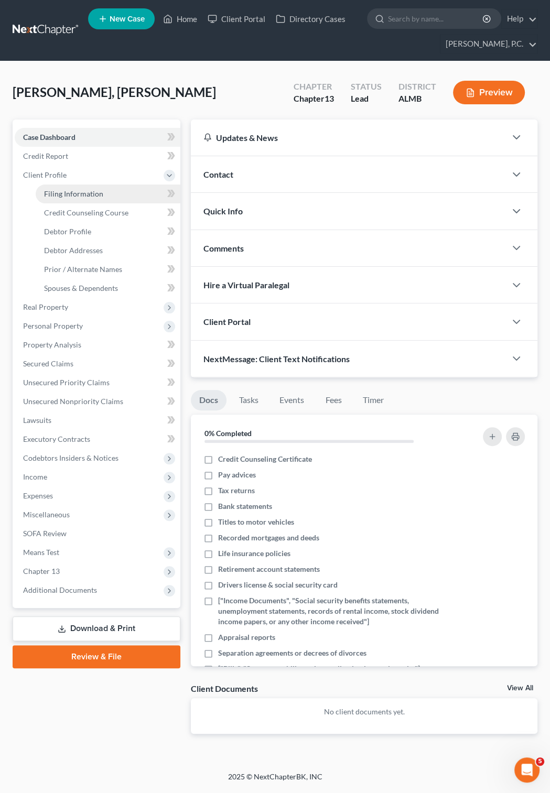
select select "1"
select select "0"
select select "3"
select select "0"
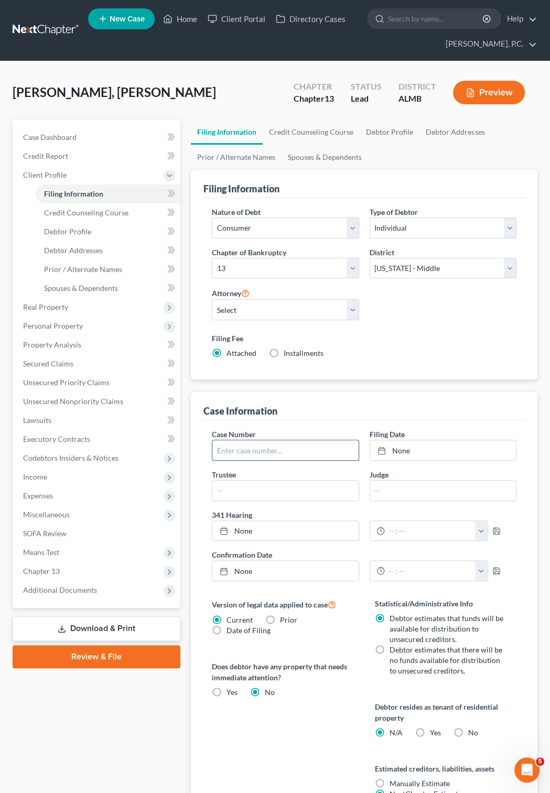
click at [236, 450] on input "text" at bounding box center [285, 450] width 146 height 20
type input "25-32190"
click at [380, 452] on icon at bounding box center [382, 451] width 8 height 8
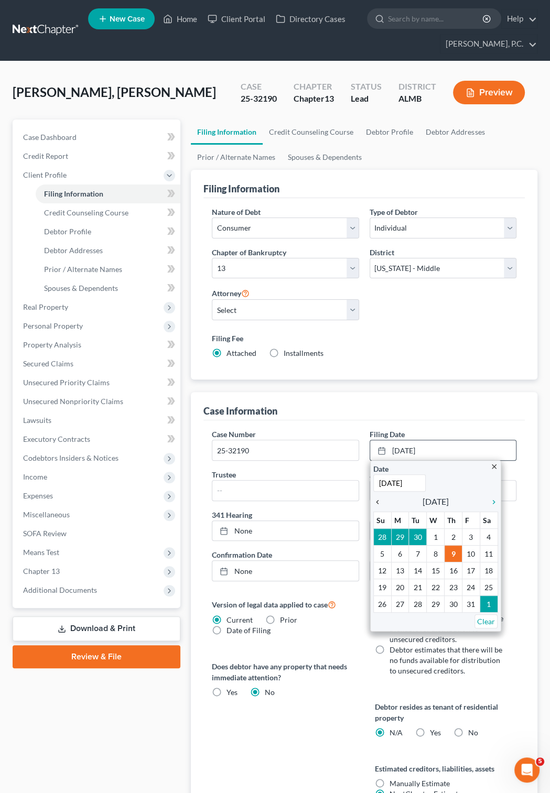
click at [374, 504] on icon "chevron_left" at bounding box center [380, 502] width 14 height 8
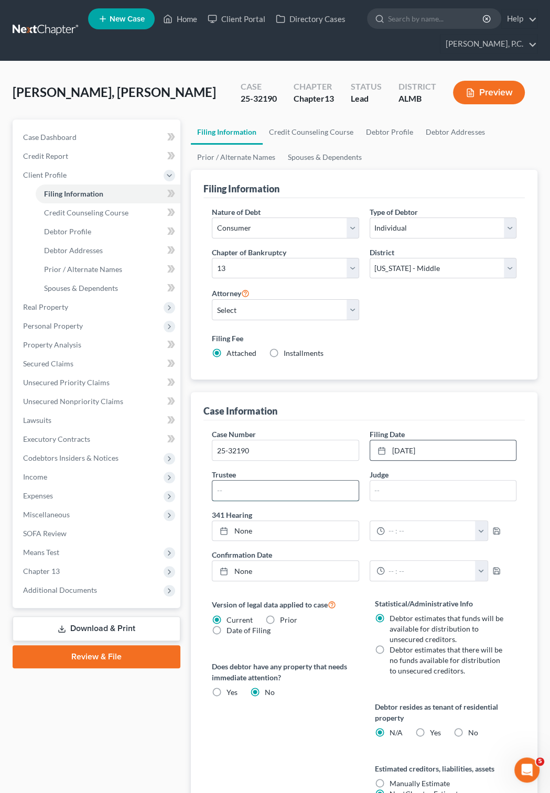
click at [323, 493] on input "text" at bounding box center [285, 491] width 146 height 20
type input "[PERSON_NAME]"
click at [219, 533] on link "[DATE]" at bounding box center [285, 531] width 146 height 20
click at [488, 529] on button "button" at bounding box center [481, 531] width 13 height 20
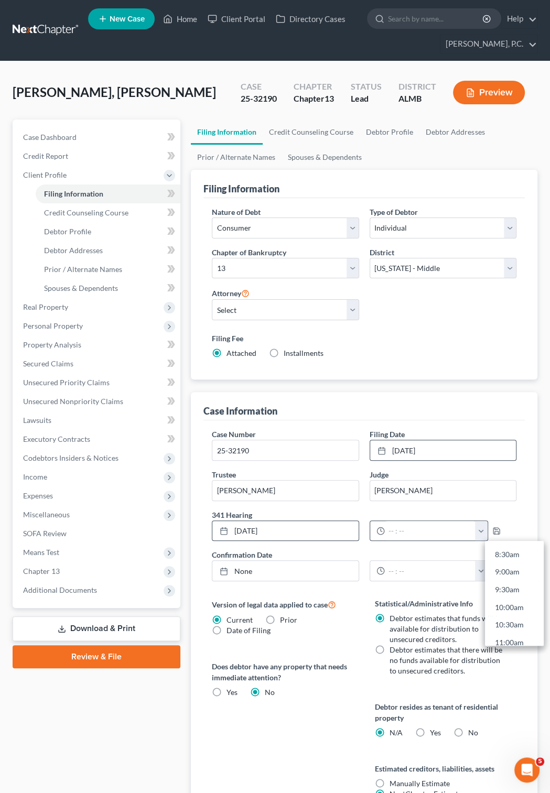
scroll to position [302, 0]
click at [507, 605] on link "10:00am" at bounding box center [514, 605] width 59 height 18
type input "10:00am"
click at [224, 569] on icon at bounding box center [224, 571] width 8 height 8
type input "[DATE]"
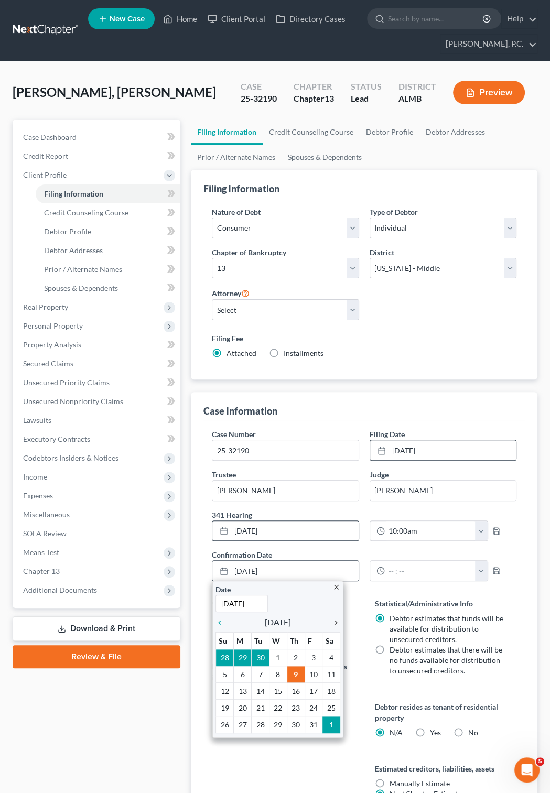
click at [331, 624] on icon "chevron_right" at bounding box center [334, 623] width 14 height 8
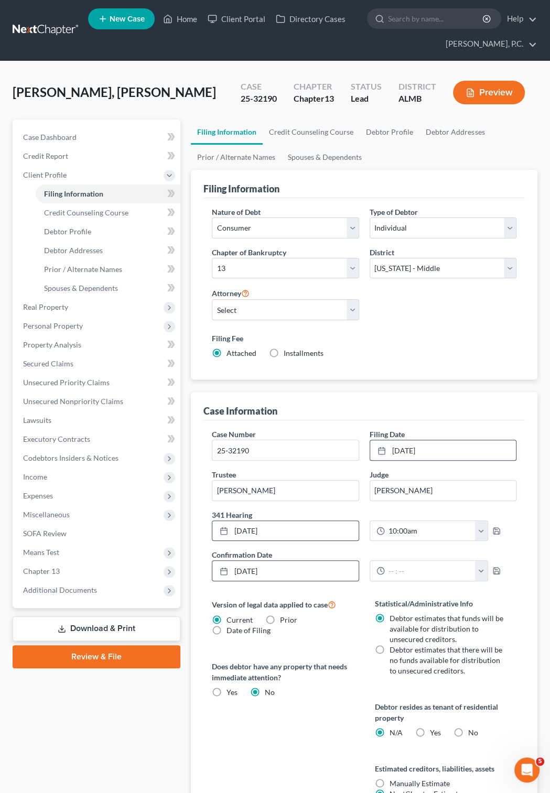
click at [504, 541] on div "10:00am 12:00am 12:30am 1:00am 1:30am 2:00am 2:30am 3:00am 3:30am 4:00am 4:30am…" at bounding box center [442, 531] width 157 height 21
click at [488, 569] on button "button" at bounding box center [481, 571] width 13 height 20
click at [501, 648] on link "10:00am" at bounding box center [514, 644] width 59 height 18
type input "10:00am"
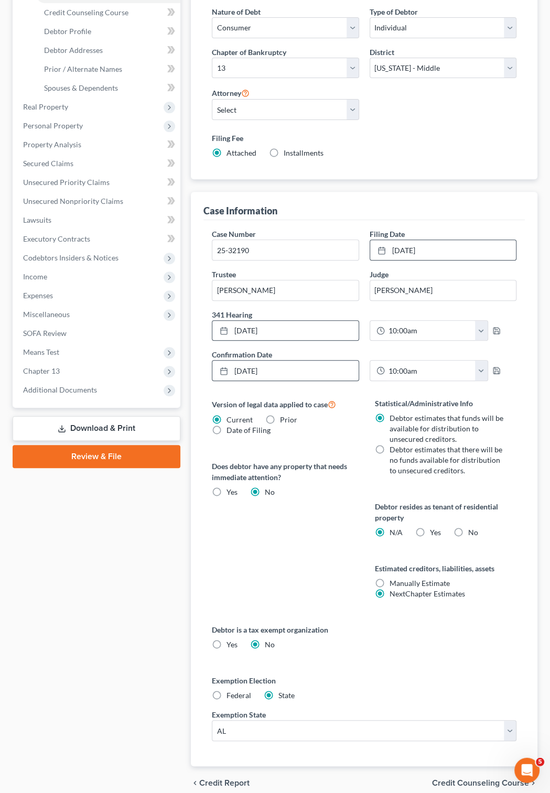
scroll to position [0, 0]
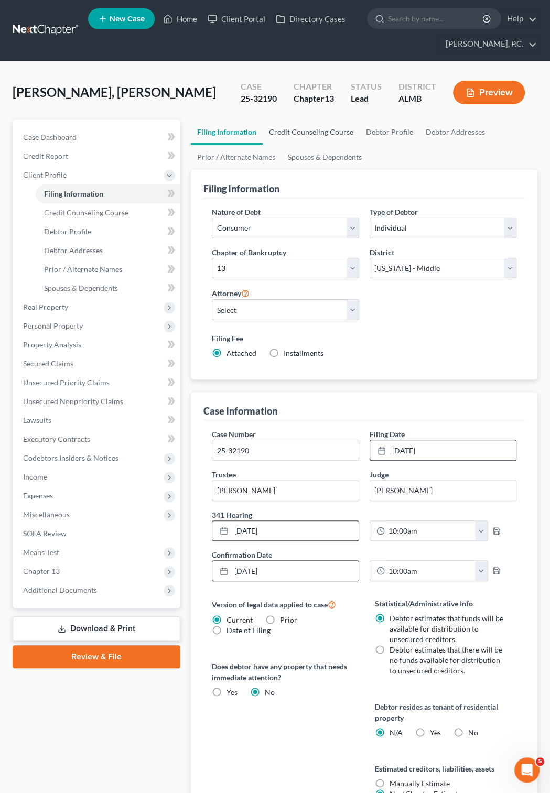
click at [338, 136] on link "Credit Counseling Course" at bounding box center [311, 132] width 97 height 25
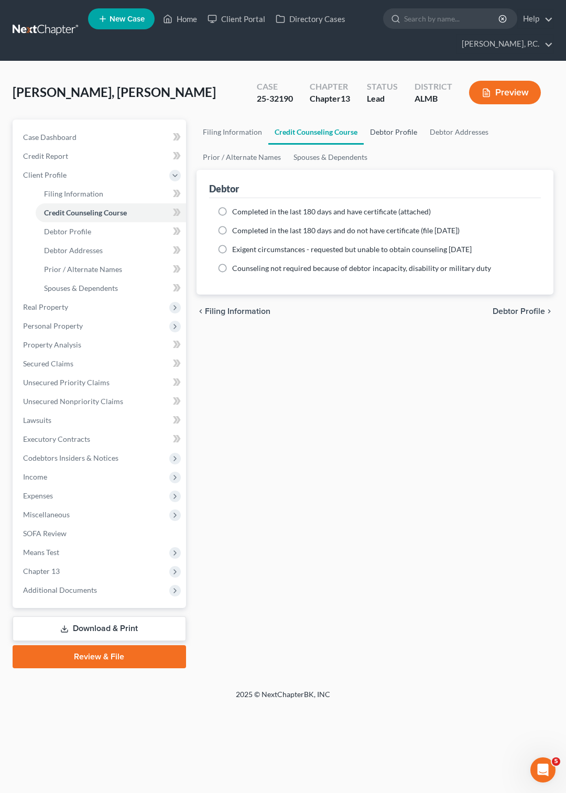
click at [379, 132] on link "Debtor Profile" at bounding box center [394, 132] width 60 height 25
select select "0"
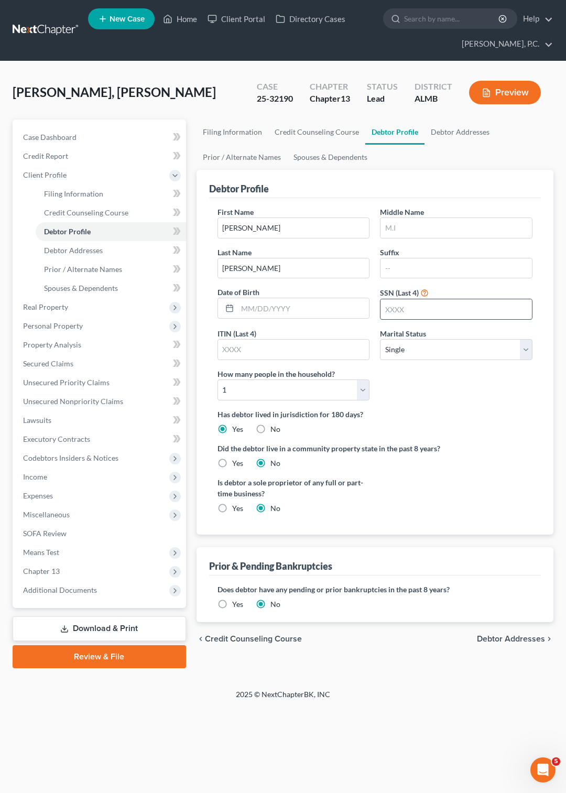
click at [388, 303] on input "text" at bounding box center [457, 309] width 152 height 20
type input "2837"
click at [380, 339] on select "Select Single Married Separated Divorced Widowed" at bounding box center [456, 349] width 153 height 21
select select "1"
click option "Married" at bounding box center [0, 0] width 0 height 0
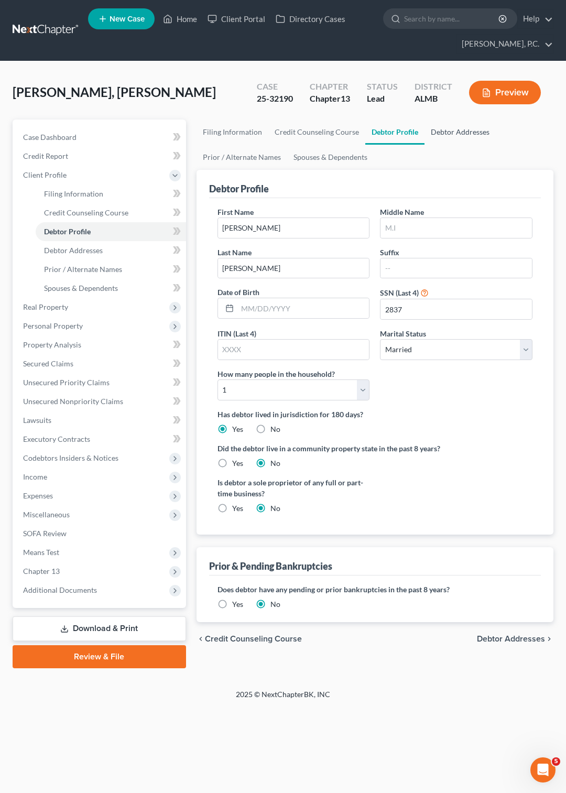
click at [437, 130] on link "Debtor Addresses" at bounding box center [460, 132] width 71 height 25
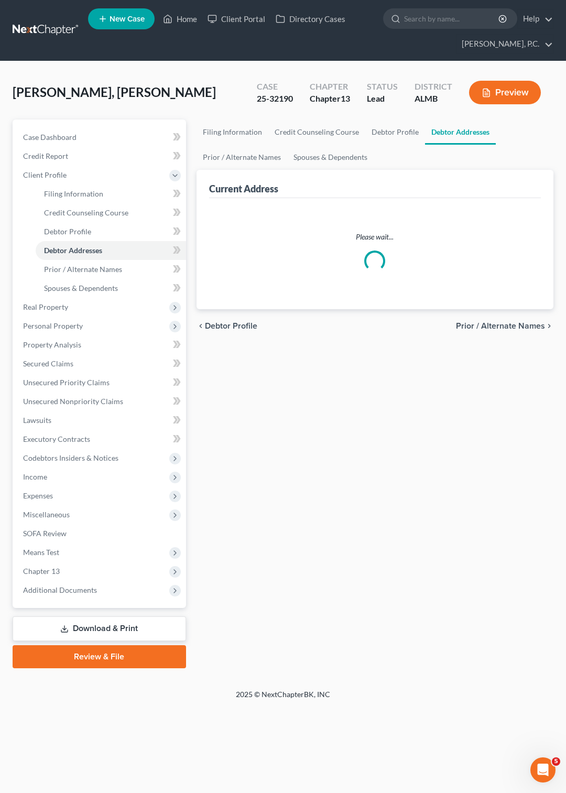
select select "0"
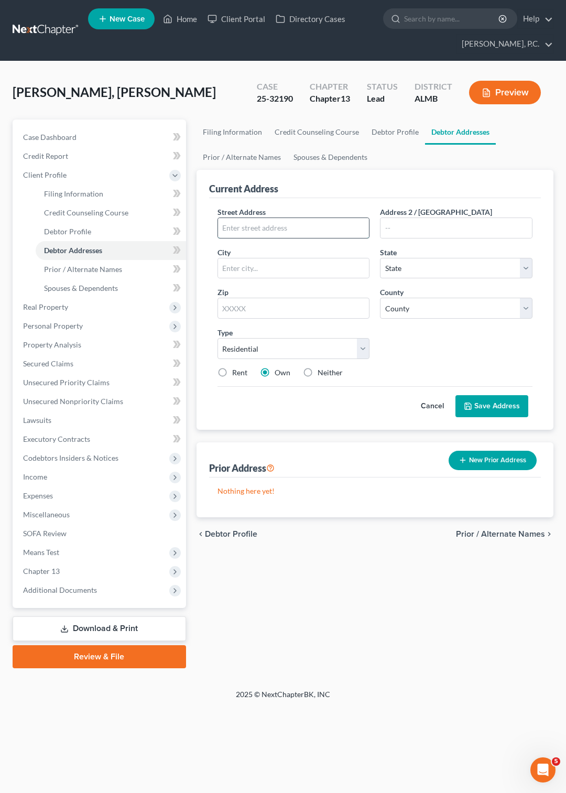
click at [257, 226] on input "text" at bounding box center [294, 228] width 152 height 20
type input "720 [PERSON_NAME] St"
click at [282, 272] on input "[PERSON_NAME]" at bounding box center [294, 268] width 152 height 20
type input "[PERSON_NAME]"
select select "0"
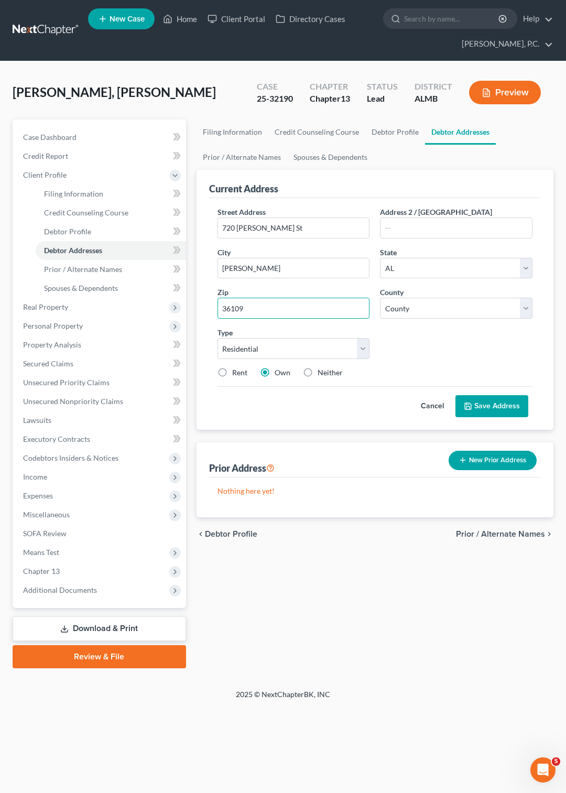
type input "36109"
select select "50"
click at [318, 374] on label "Neither" at bounding box center [330, 373] width 25 height 10
click at [322, 374] on input "Neither" at bounding box center [325, 371] width 7 height 7
radio input "true"
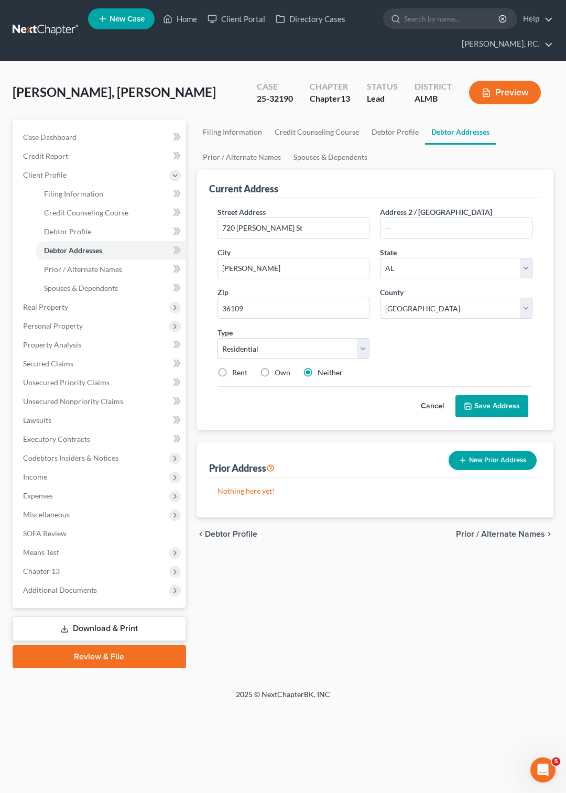
click at [487, 402] on button "Save Address" at bounding box center [492, 406] width 73 height 22
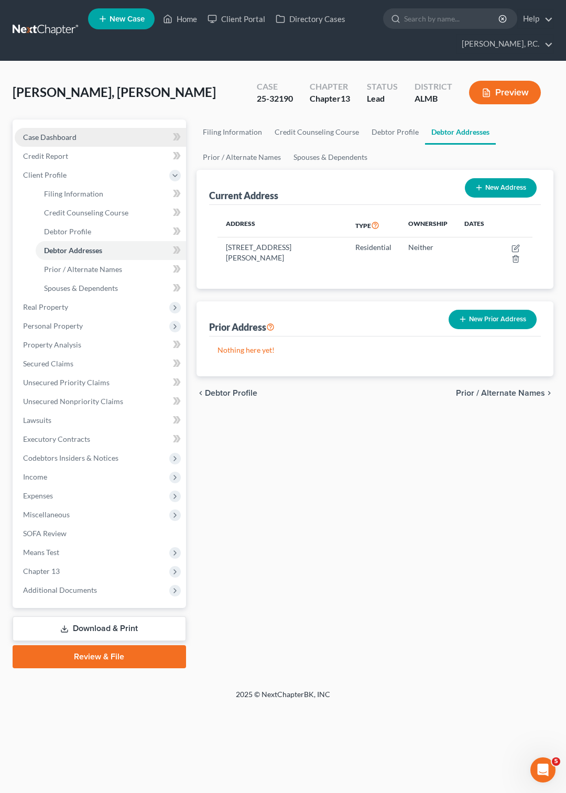
click at [58, 141] on span "Case Dashboard" at bounding box center [49, 137] width 53 height 9
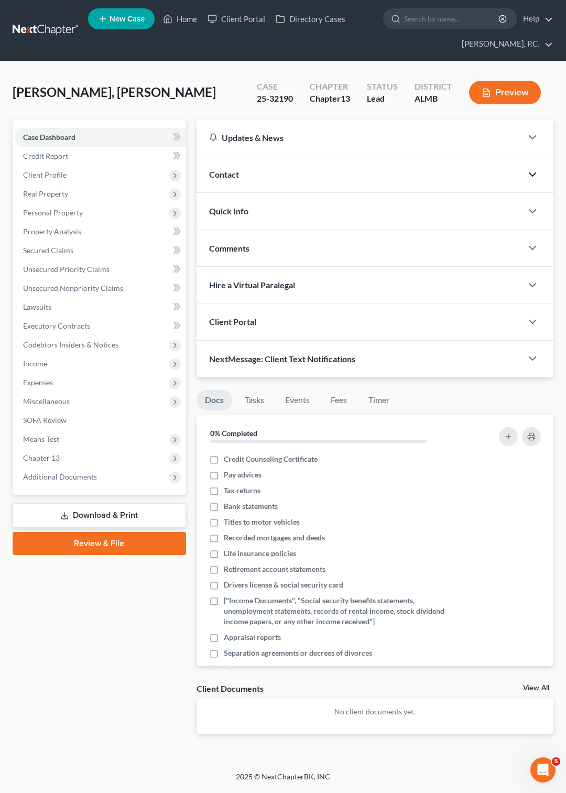
click at [534, 175] on polyline "button" at bounding box center [533, 174] width 6 height 3
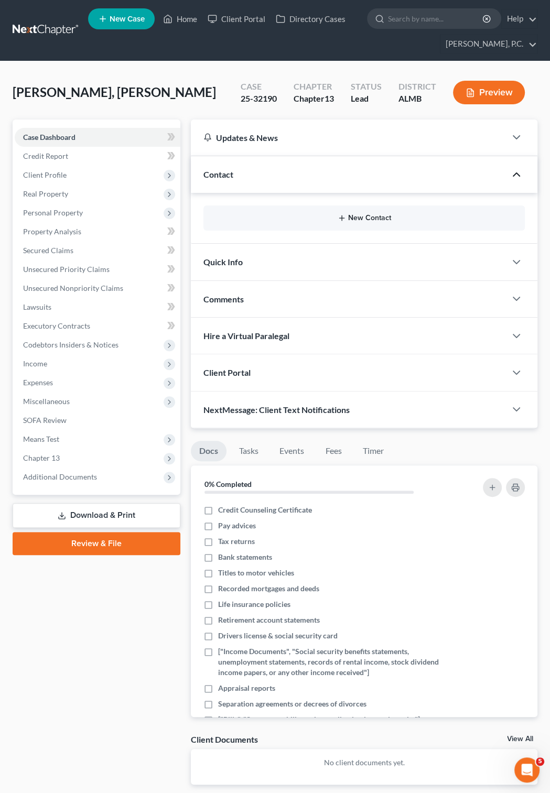
click at [361, 220] on button "New Contact" at bounding box center [364, 218] width 305 height 8
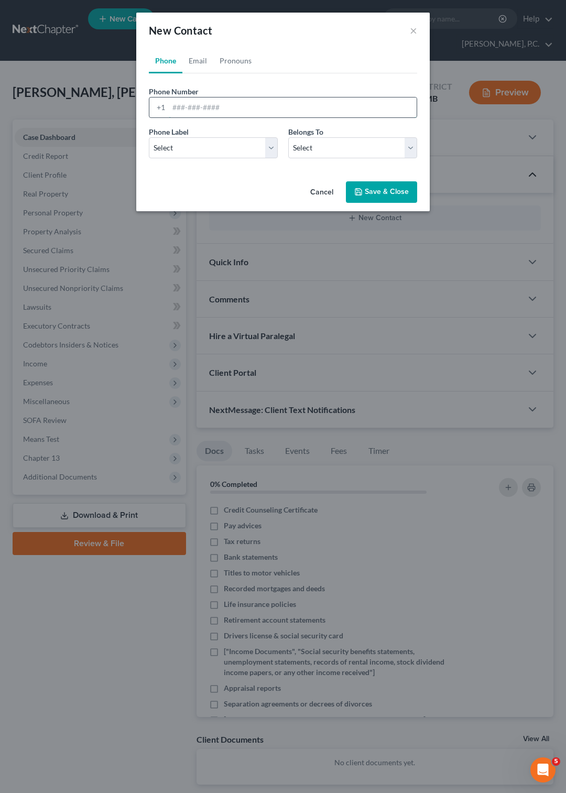
click at [180, 110] on input "tel" at bounding box center [293, 108] width 248 height 20
type input "[PHONE_NUMBER]"
click at [149, 137] on select "Select Mobile Home Work Other" at bounding box center [213, 147] width 129 height 21
select select "0"
click option "Mobile" at bounding box center [0, 0] width 0 height 0
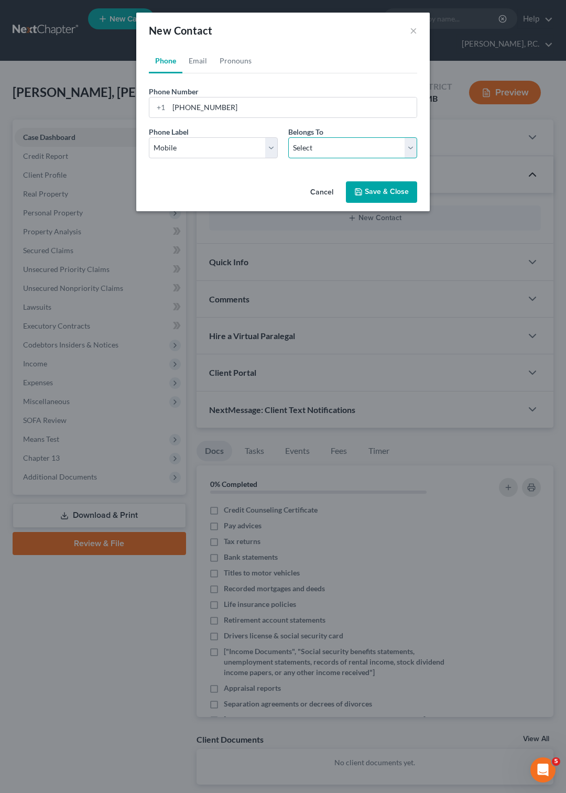
click at [288, 137] on select "Select Client Other" at bounding box center [352, 147] width 129 height 21
select select "0"
click option "Client" at bounding box center [0, 0] width 0 height 0
select select "0"
click at [198, 60] on link "Email" at bounding box center [197, 60] width 31 height 25
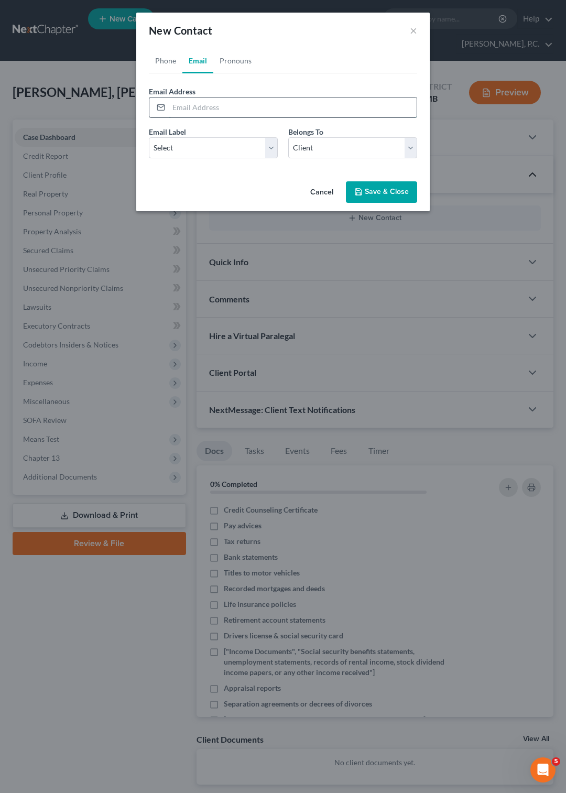
click at [197, 101] on input "email" at bounding box center [293, 108] width 248 height 20
paste input "[EMAIL_ADDRESS][DOMAIN_NAME]"
type input "[EMAIL_ADDRESS][DOMAIN_NAME]"
click at [149, 137] on select "Select Home Work Other" at bounding box center [213, 147] width 129 height 21
select select "0"
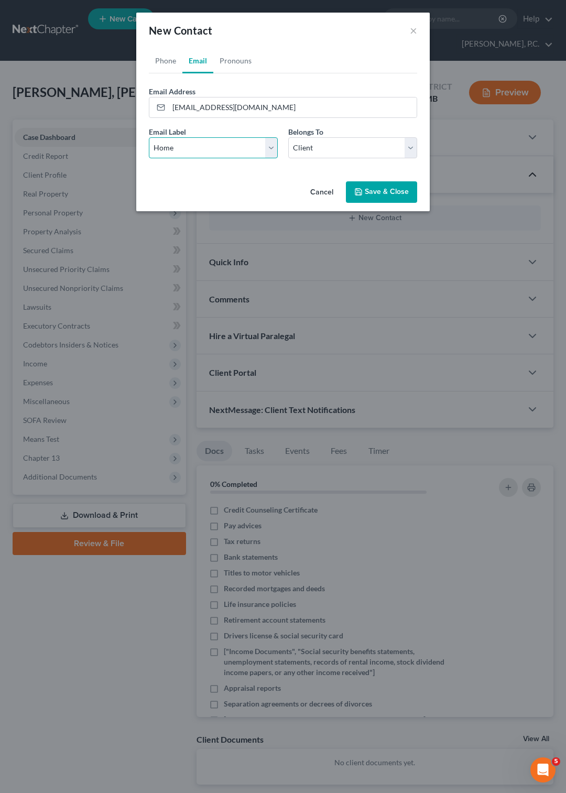
click option "Home" at bounding box center [0, 0] width 0 height 0
click at [236, 62] on link "Pronouns" at bounding box center [235, 60] width 45 height 25
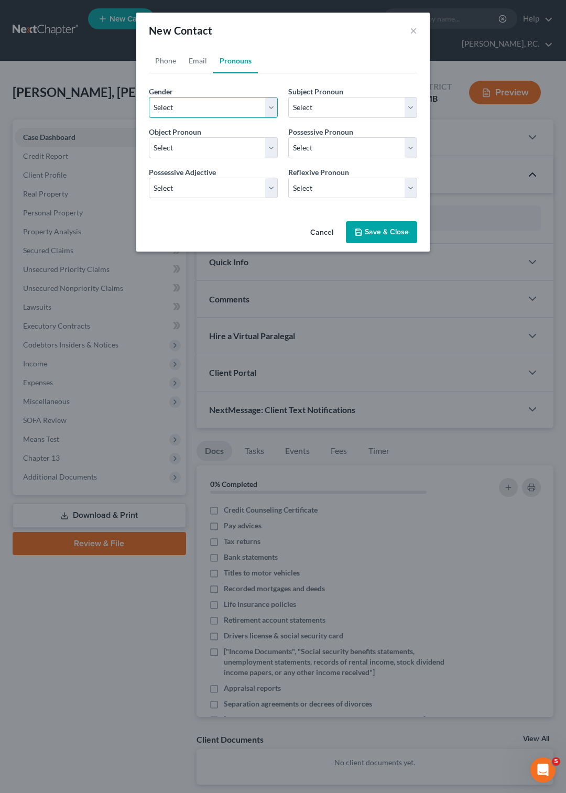
click at [149, 97] on select "Select [DEMOGRAPHIC_DATA] [DEMOGRAPHIC_DATA] [DEMOGRAPHIC_DATA] More Than One P…" at bounding box center [213, 107] width 129 height 21
select select "1"
click option "[DEMOGRAPHIC_DATA]" at bounding box center [0, 0] width 0 height 0
select select "1"
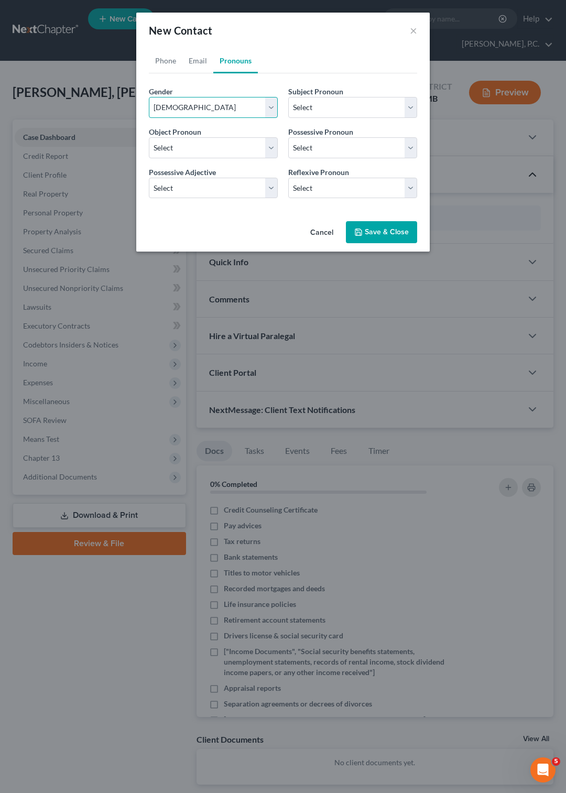
select select "1"
click at [383, 233] on button "Save & Close" at bounding box center [381, 232] width 71 height 22
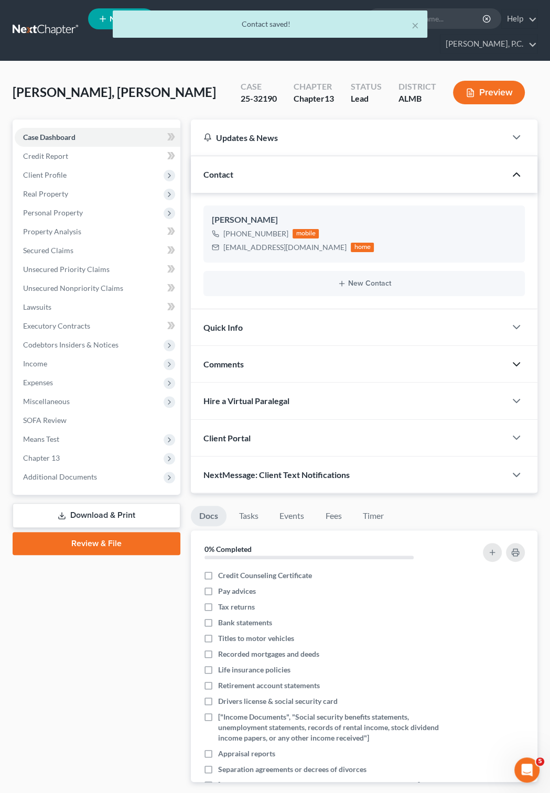
click at [515, 359] on icon "button" at bounding box center [516, 364] width 13 height 13
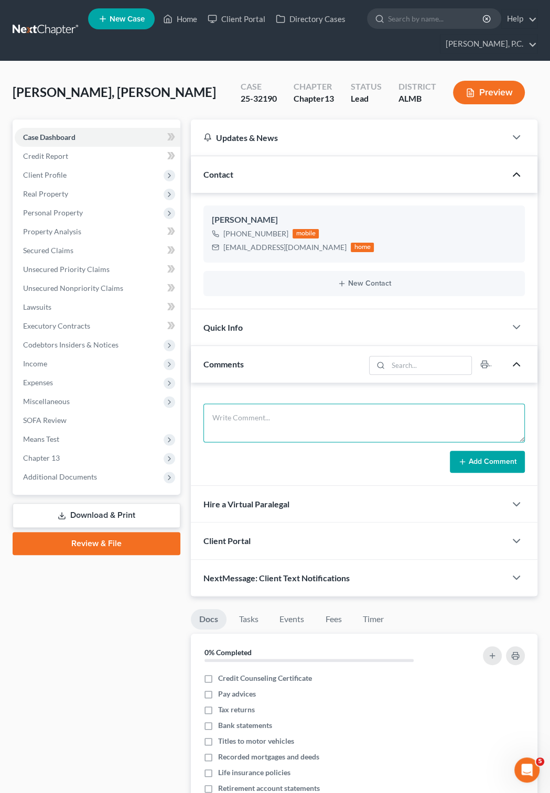
click at [257, 410] on textarea at bounding box center [363, 423] width 321 height 39
paste textarea "Document Number: 14 Docket Text: Notice of Appearance and Request for Notice fi…"
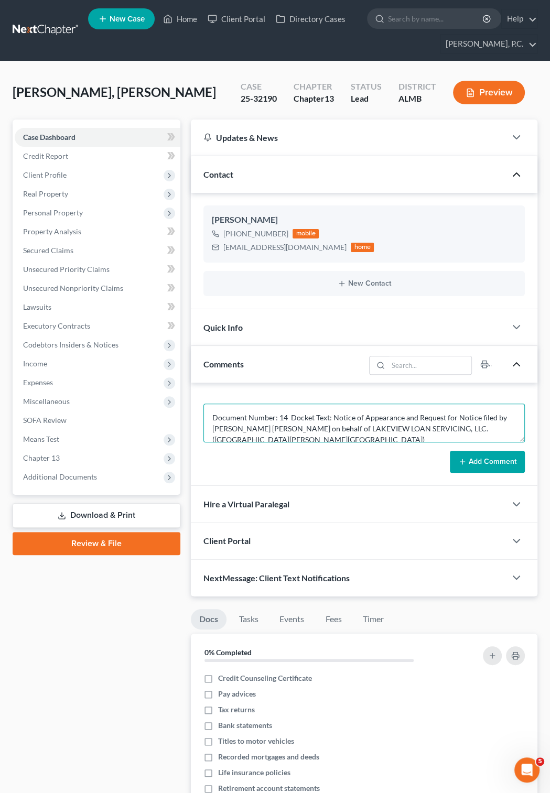
click at [257, 443] on textarea "Document Number: 14 Docket Text: Notice of Appearance and Request for Notice fi…" at bounding box center [363, 423] width 321 height 39
type textarea "Document Number: 14 Docket Text: Notice of Appearance and Request for Notice fi…"
click at [479, 473] on button "Add Comment" at bounding box center [487, 462] width 75 height 22
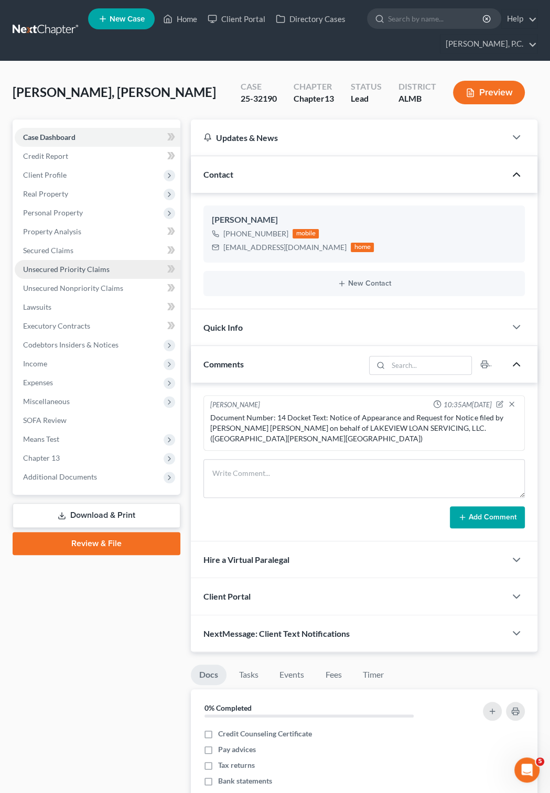
click at [68, 268] on span "Unsecured Priority Claims" at bounding box center [66, 269] width 87 height 9
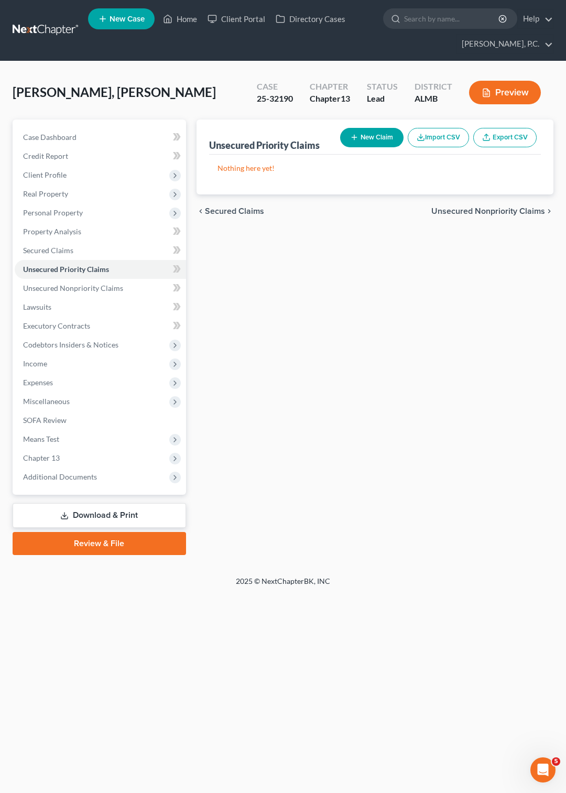
click at [364, 136] on button "New Claim" at bounding box center [371, 137] width 63 height 19
select select "0"
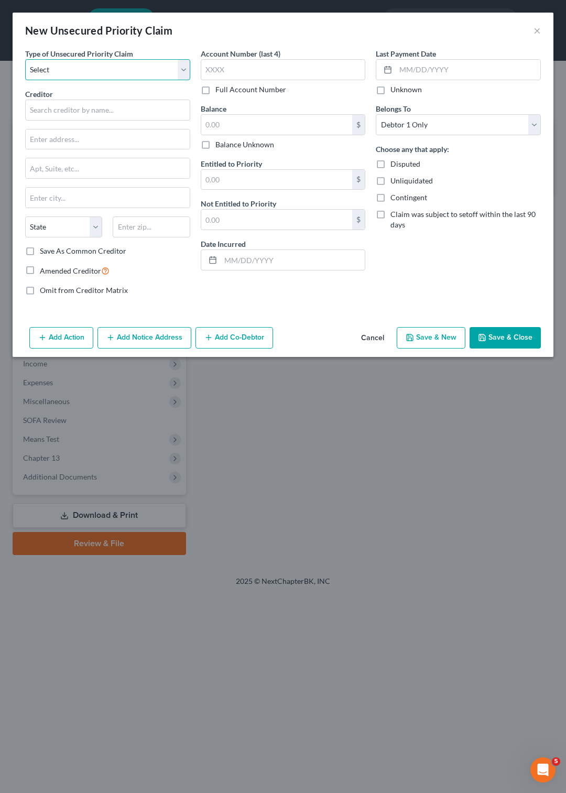
click at [25, 59] on select "Select Taxes & Other Government Units Domestic Support Obligations Extensions o…" at bounding box center [107, 69] width 165 height 21
select select "9"
click option "Other" at bounding box center [0, 0] width 0 height 0
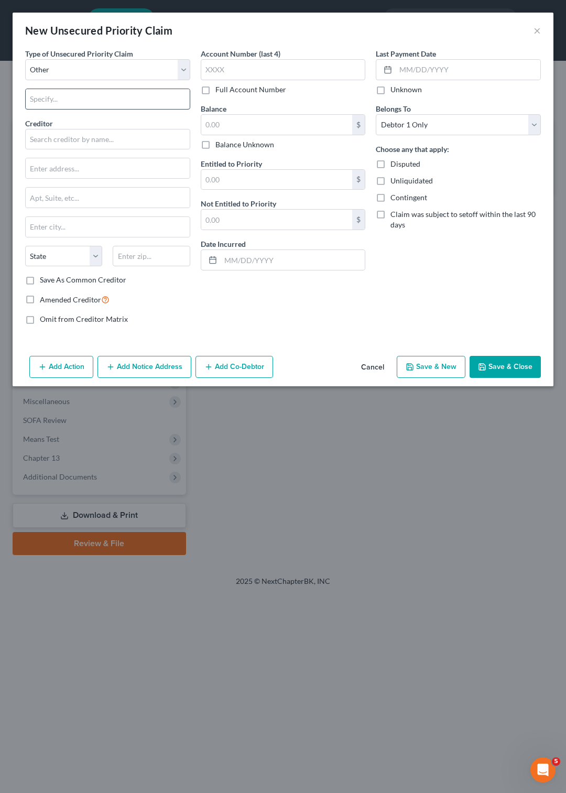
click at [72, 100] on input "text" at bounding box center [108, 99] width 164 height 20
type input "Non recourse"
click at [40, 138] on input "text" at bounding box center [107, 139] width 165 height 21
type input "[PERSON_NAME] & Boscie [GEOGRAPHIC_DATA]"
type input "for"
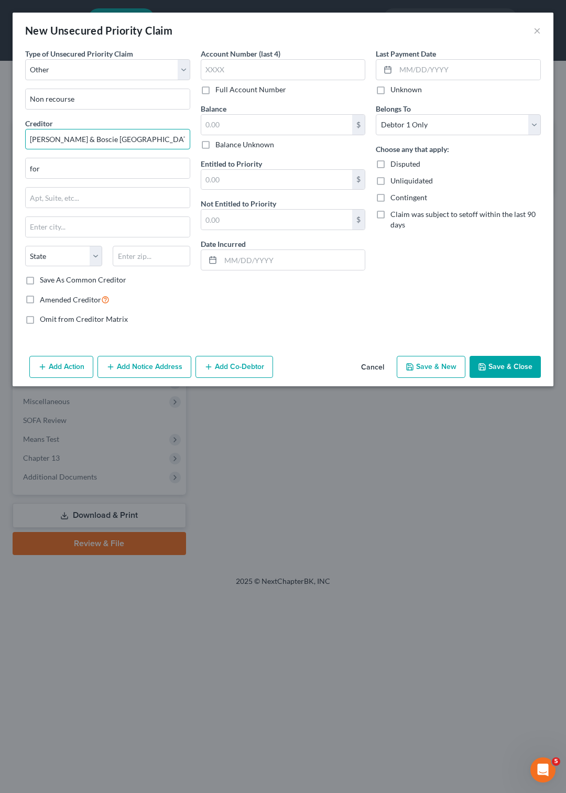
drag, startPoint x: 80, startPoint y: 141, endPoint x: 148, endPoint y: 117, distance: 72.1
click at [81, 141] on input "[PERSON_NAME] & Boscie [GEOGRAPHIC_DATA]" at bounding box center [107, 139] width 165 height 21
type input "[PERSON_NAME] & [PERSON_NAME] [GEOGRAPHIC_DATA]"
paste input "[STREET_ADDRESS]"
type input "[STREET_ADDRESS]"
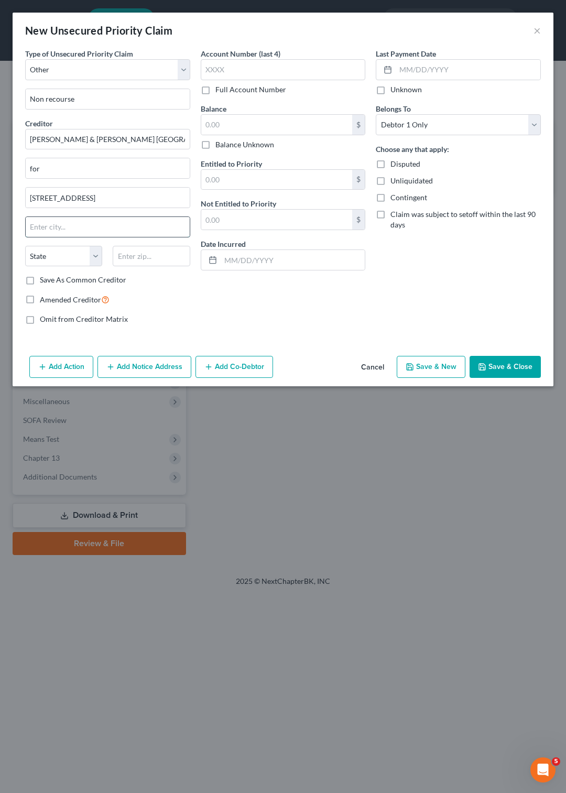
click at [128, 221] on input "text" at bounding box center [108, 227] width 164 height 20
type input "Homewood"
select select "0"
type input "35233"
type input "[GEOGRAPHIC_DATA]"
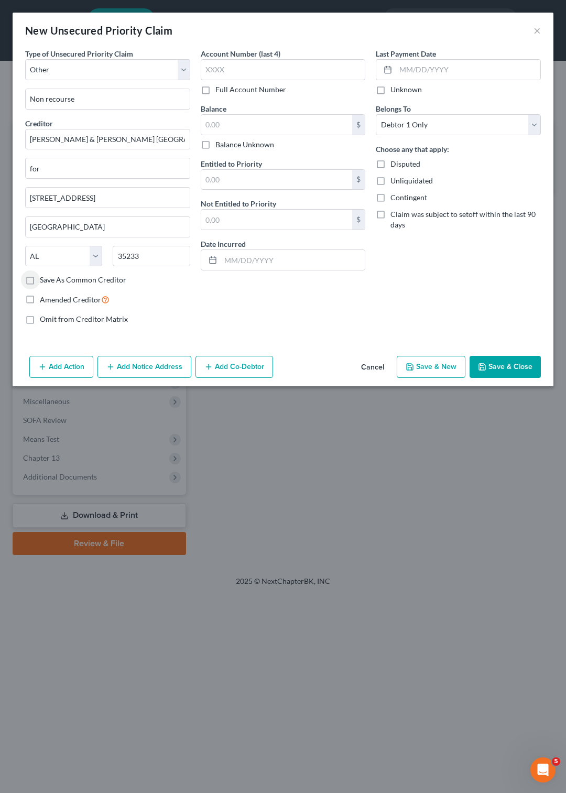
click at [40, 283] on label "Save As Common Creditor" at bounding box center [83, 280] width 87 height 10
click at [44, 282] on input "Save As Common Creditor" at bounding box center [47, 278] width 7 height 7
click at [504, 369] on button "Save & Close" at bounding box center [505, 367] width 71 height 22
checkbox input "false"
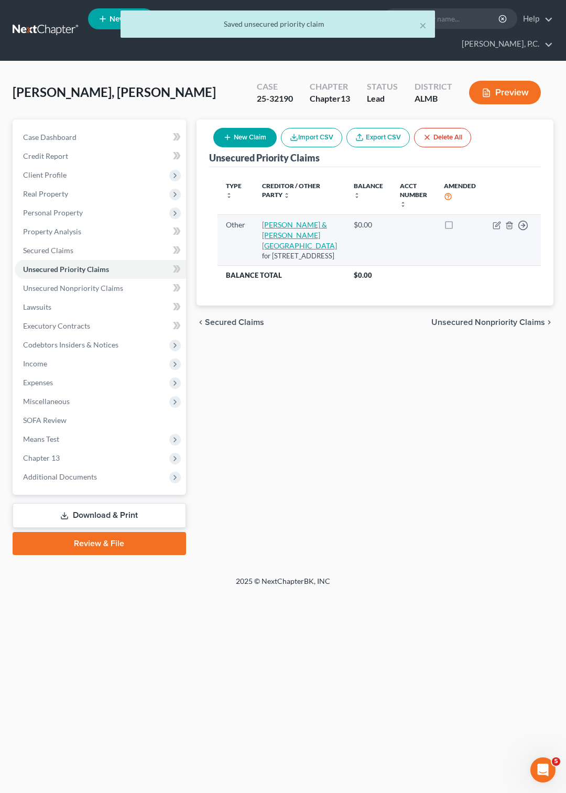
click at [287, 224] on link "[PERSON_NAME] & [PERSON_NAME] [GEOGRAPHIC_DATA]" at bounding box center [299, 235] width 75 height 30
select select "9"
select select "0"
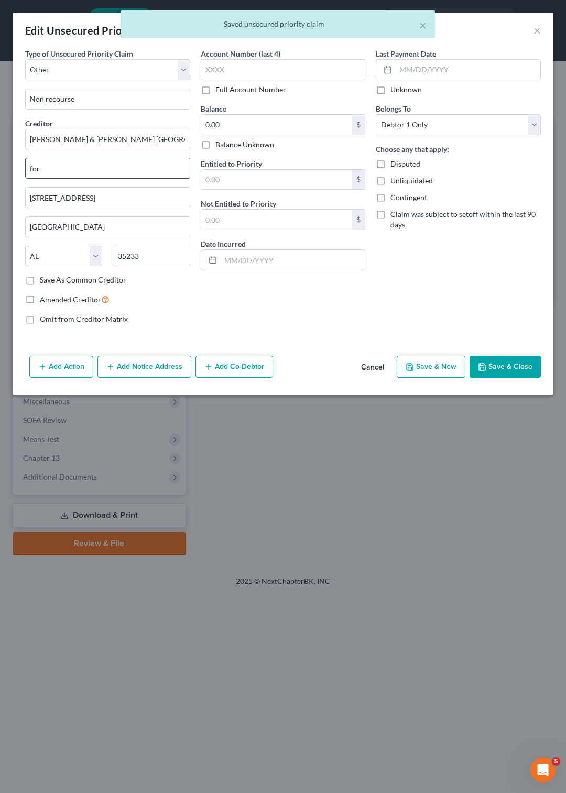
click at [86, 164] on input "for" at bounding box center [108, 168] width 164 height 20
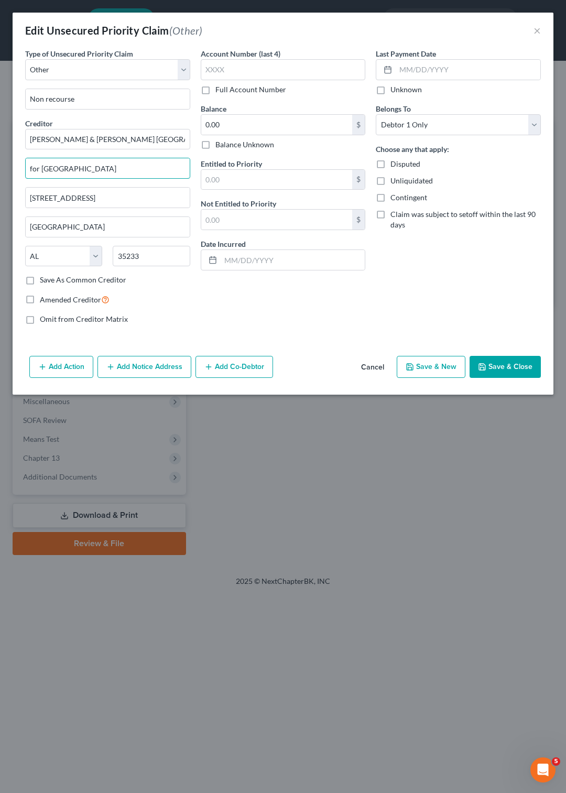
type input "for [GEOGRAPHIC_DATA]"
click at [509, 364] on button "Save & Close" at bounding box center [505, 367] width 71 height 22
